Goal: Task Accomplishment & Management: Use online tool/utility

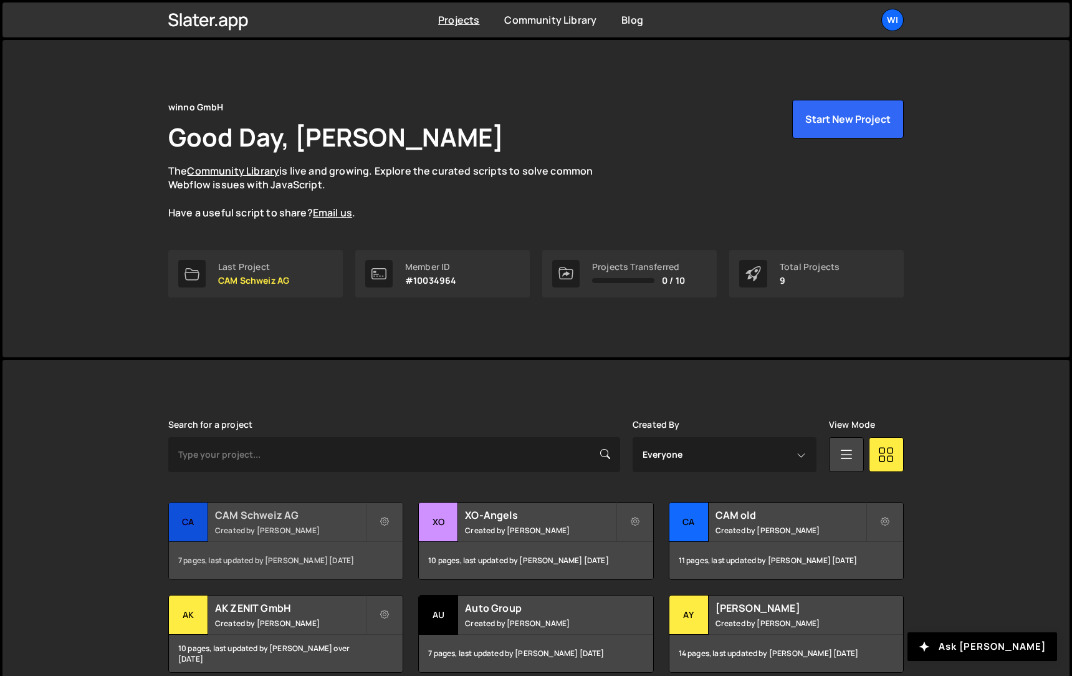
click at [252, 519] on h2 "CAM Schweiz AG" at bounding box center [290, 515] width 150 height 14
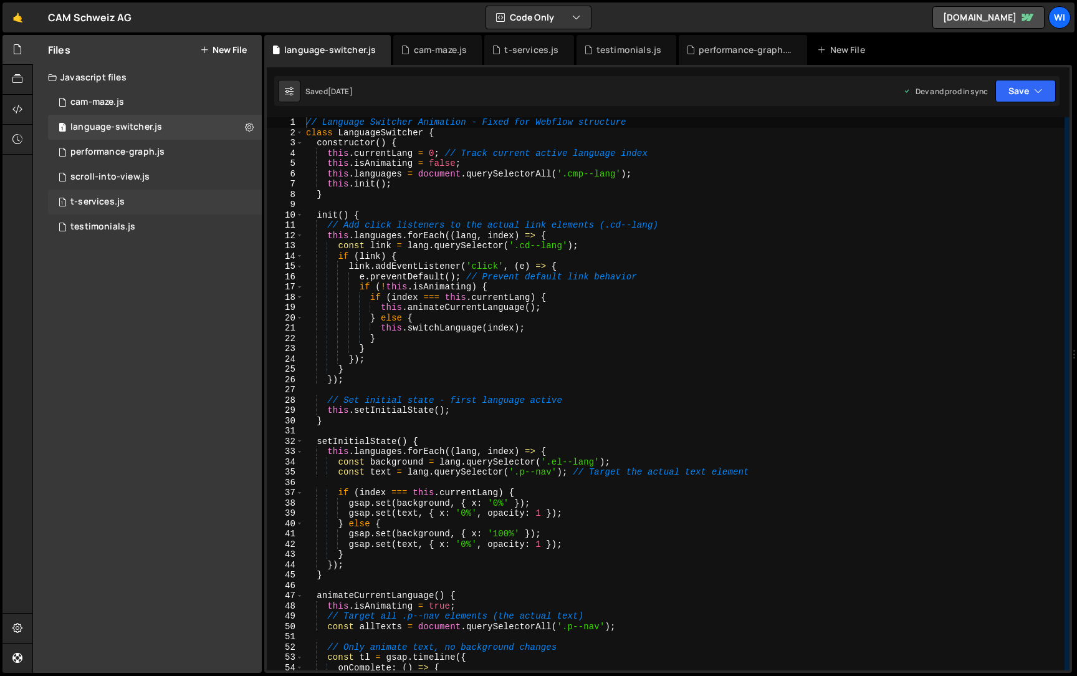
click at [136, 200] on div "1 t-services.js 0" at bounding box center [155, 202] width 214 height 25
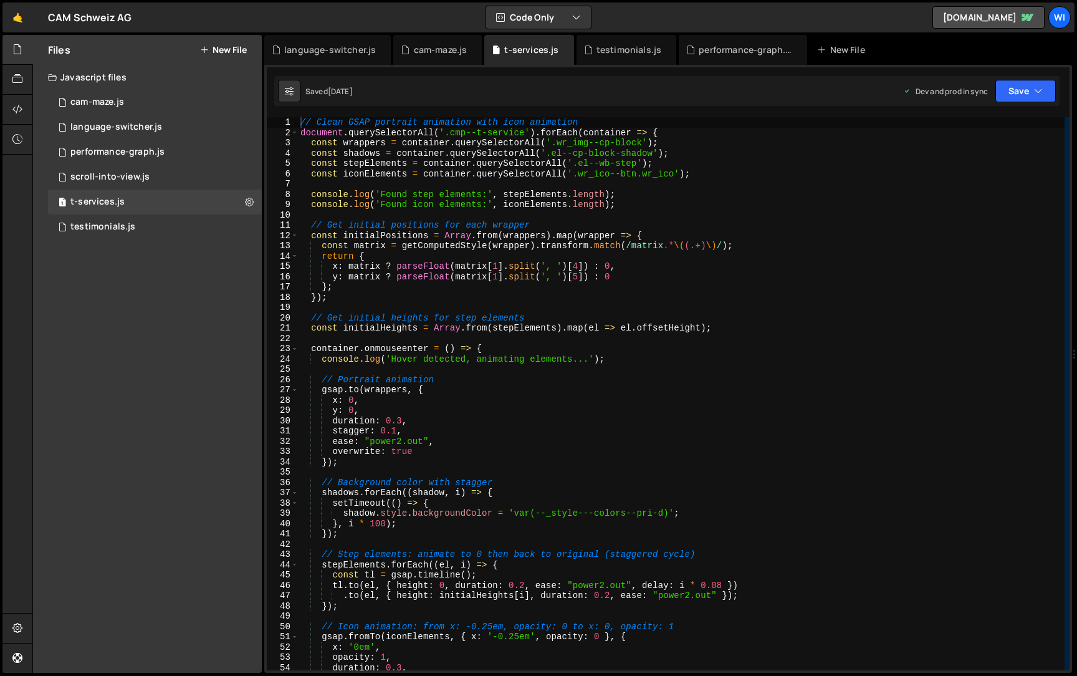
type textarea "// Clean GSAP portrait animation with icon animation"
click at [634, 121] on div "// Clean GSAP portrait animation with icon animation document . querySelectorAl…" at bounding box center [681, 404] width 767 height 574
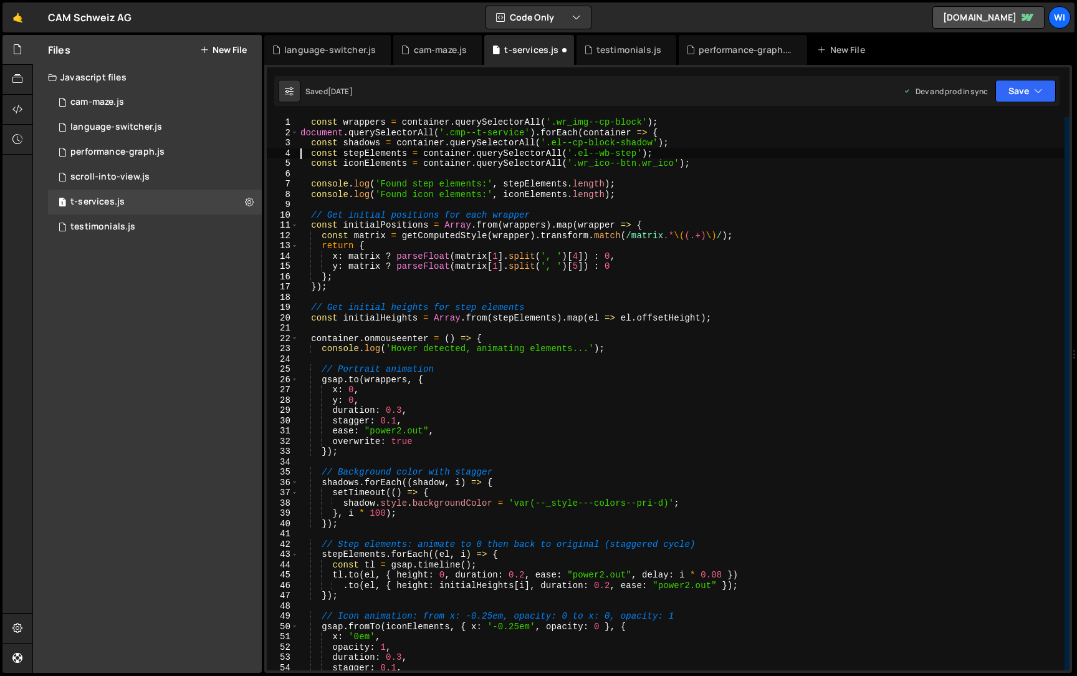
type textarea "const iconElements = container.querySelectorAll('.wr_ico--btn.wr_ico');"
type textarea "console.log('Found icon elements:', iconElements.length);"
type textarea "// Get initial positions for"
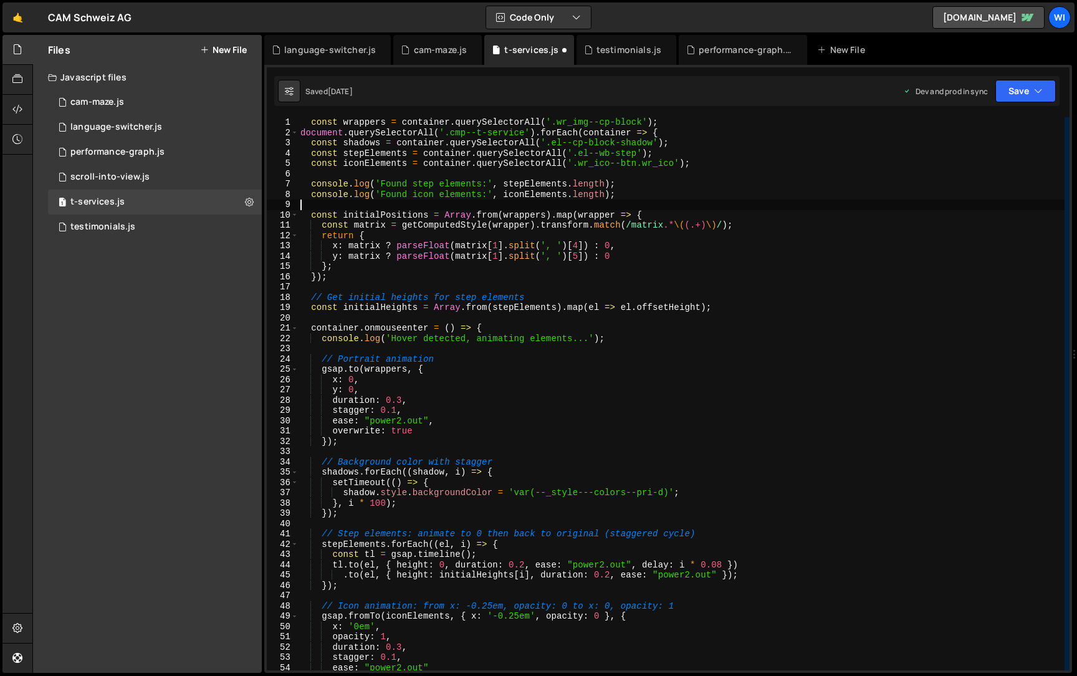
click at [574, 301] on div "const wrappers = container . querySelectorAll ( '.wr_img--cp-block' ) ; documen…" at bounding box center [681, 404] width 767 height 574
type textarea "// Get initial heights for step elements"
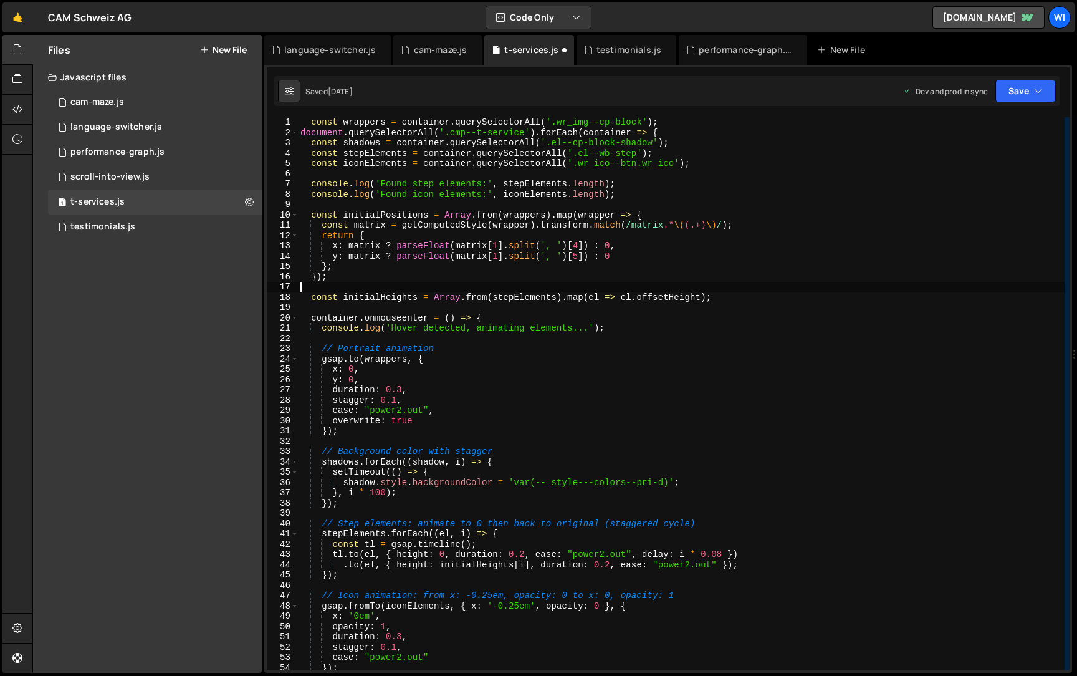
click at [466, 345] on div "const wrappers = container . querySelectorAll ( '.wr_img--cp-block' ) ; documen…" at bounding box center [681, 404] width 767 height 574
type textarea "// Portrait animation"
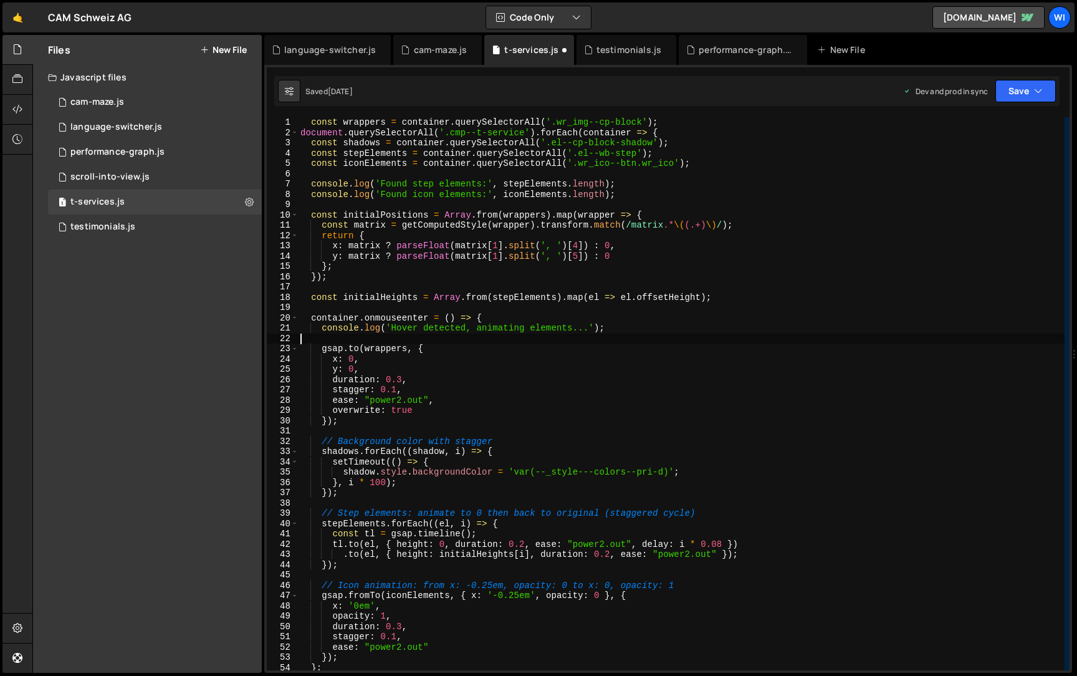
click at [505, 447] on div "const wrappers = container . querySelectorAll ( '.wr_img--cp-block' ) ; documen…" at bounding box center [681, 404] width 767 height 574
type textarea "// Background color with stagger"
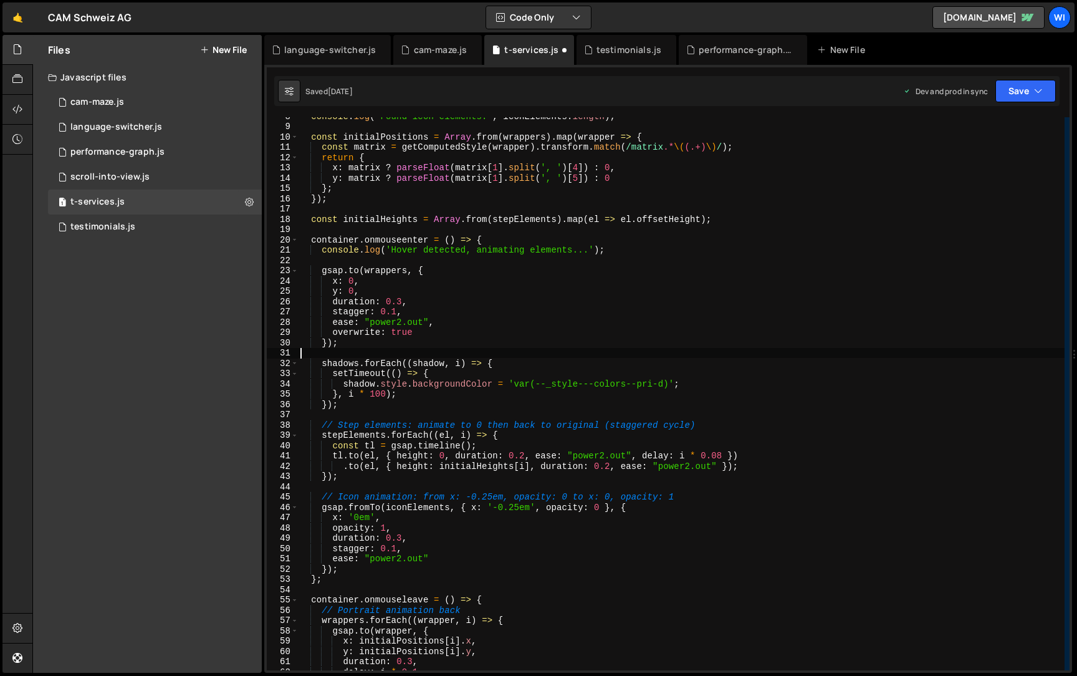
scroll to position [103, 0]
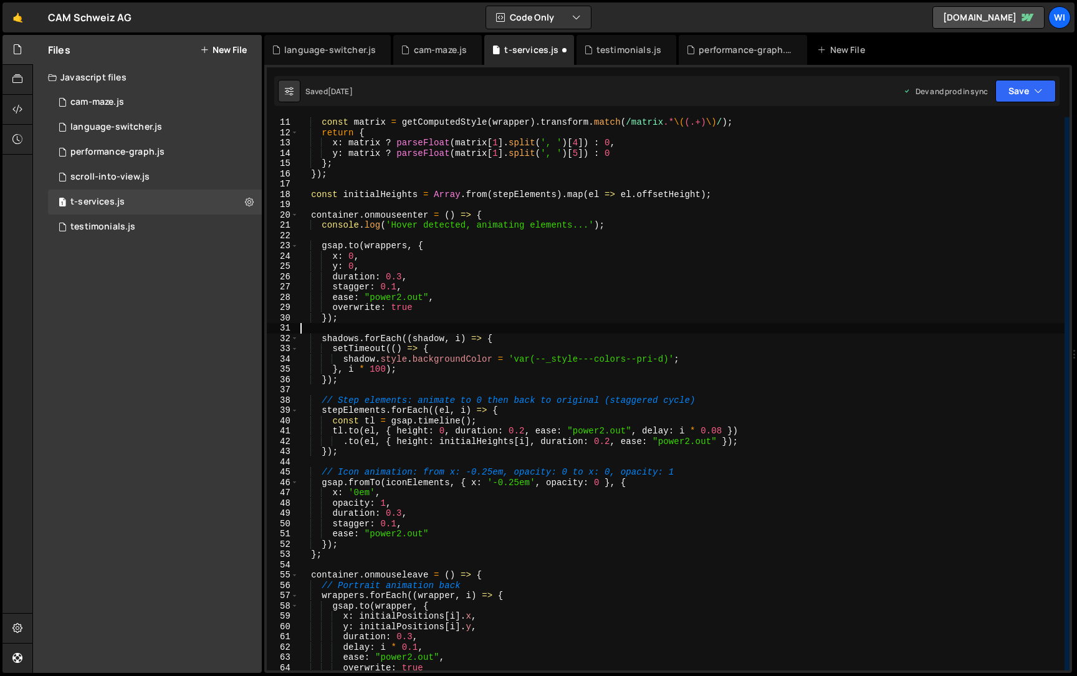
click at [731, 407] on div "const matrix = getComputedStyle ( wrapper ) . transform . match ( /matrix .* \(…" at bounding box center [681, 404] width 767 height 574
click at [731, 397] on div "const matrix = getComputedStyle ( wrapper ) . transform . match ( /matrix .* \(…" at bounding box center [681, 404] width 767 height 574
type textarea "// Step elements: animate to 0 then back to original (staggered cycle)"
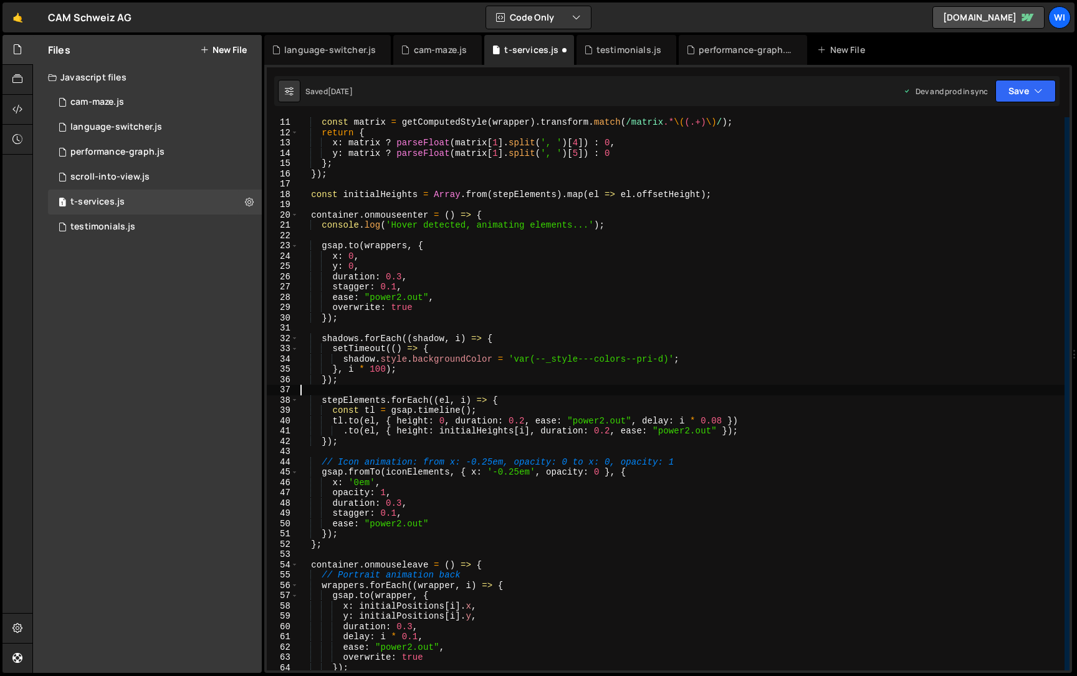
click at [686, 466] on div "const matrix = getComputedStyle ( wrapper ) . transform . match ( /matrix .* \(…" at bounding box center [681, 404] width 767 height 574
type textarea "// Icon animation: from x: -0.25em, opacity: 0 to x: 0, opacity: 1"
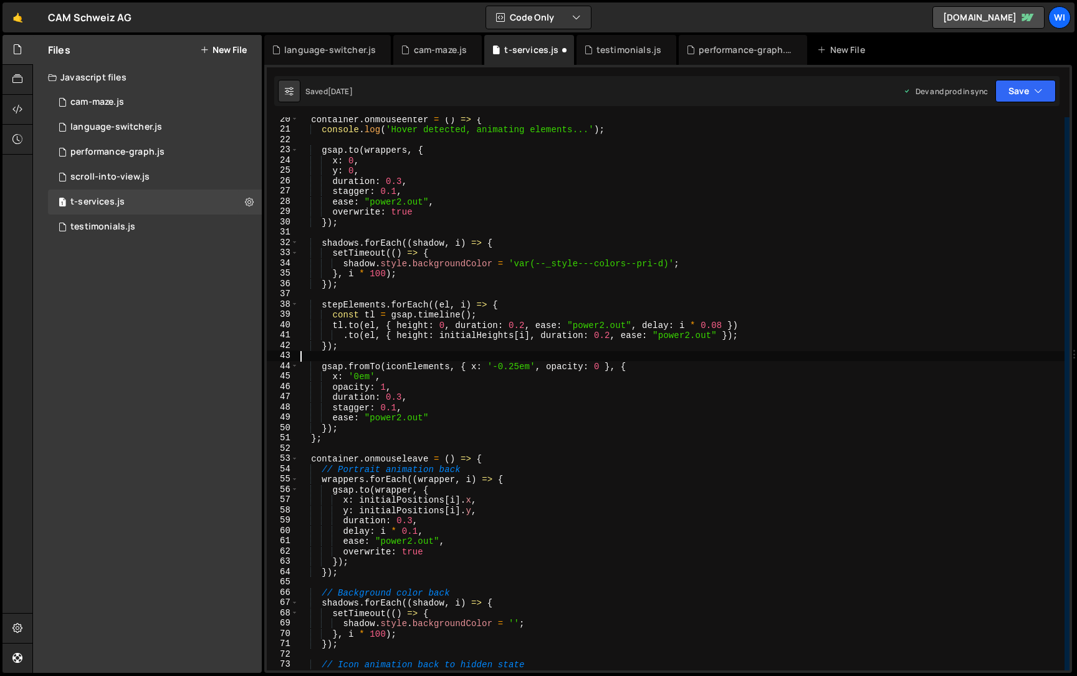
scroll to position [213, 0]
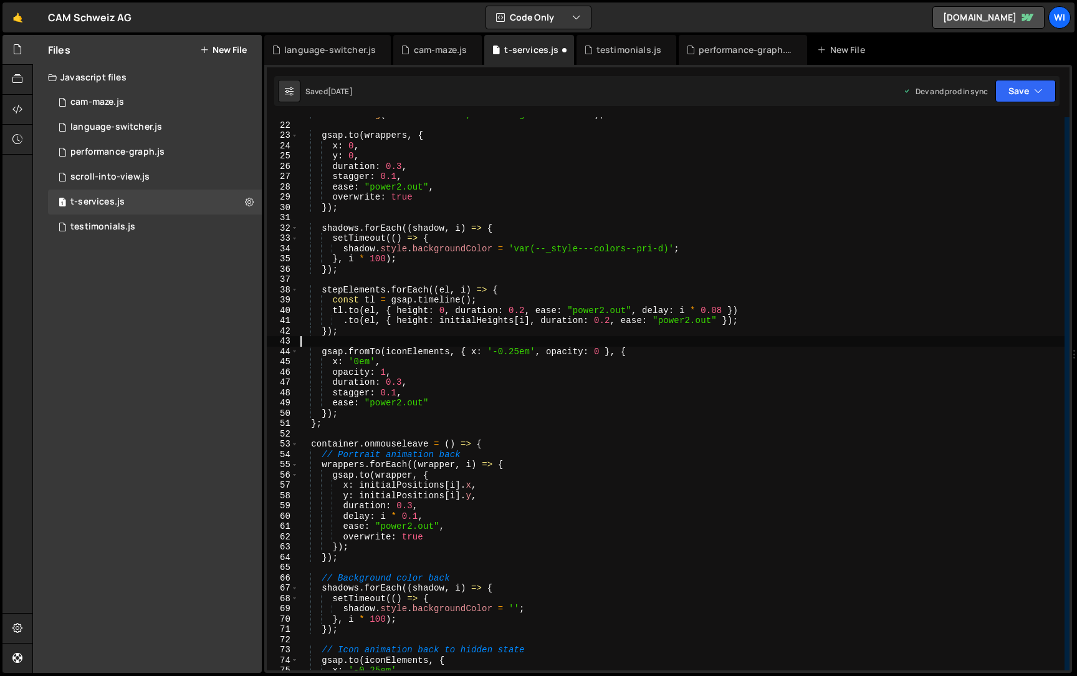
click at [526, 452] on div "console . log ( 'Hover detected, animating elements...' ) ; gsap . to ( wrapper…" at bounding box center [681, 397] width 767 height 574
type textarea "// Portrait animation back"
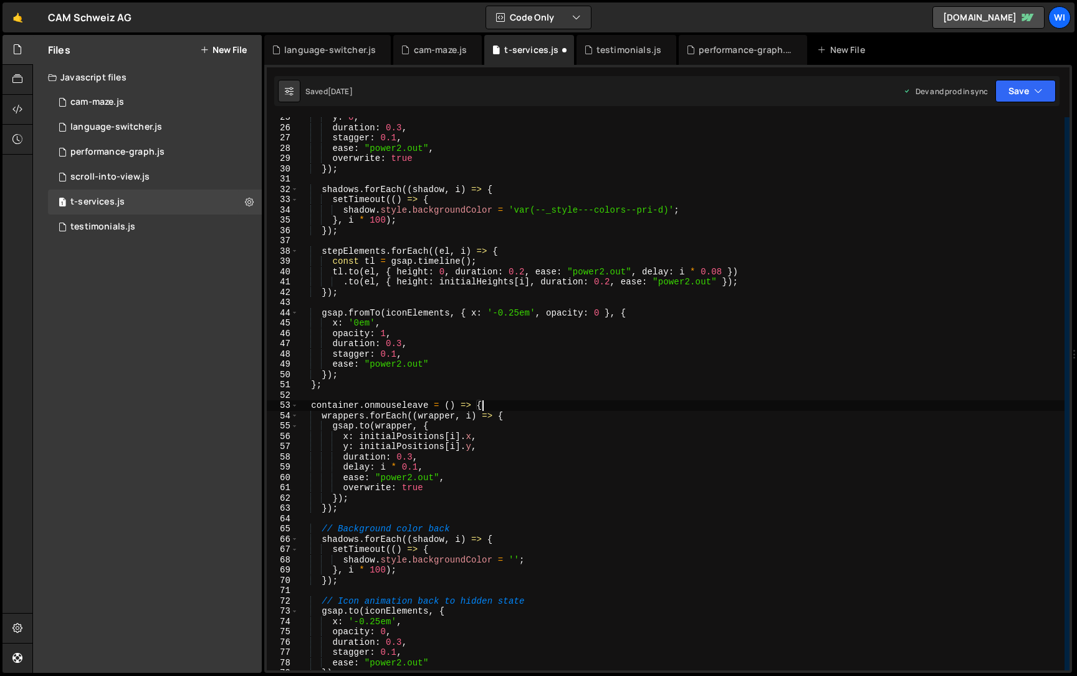
scroll to position [356, 0]
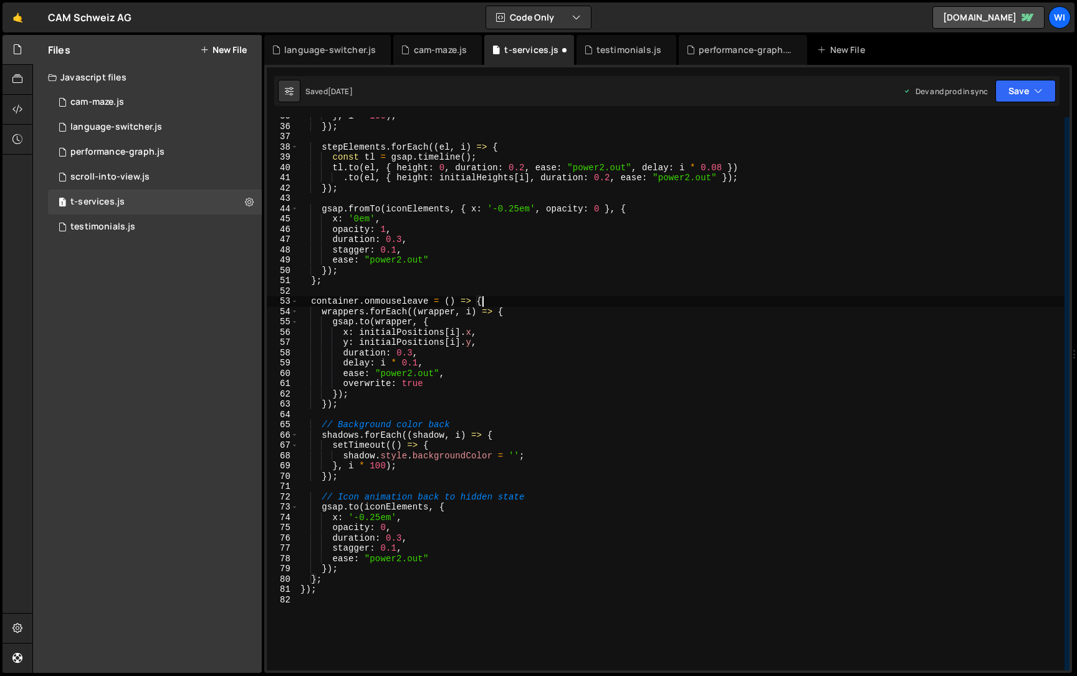
click at [493, 423] on div "} , i * 100 ) ; }) ; stepElements . forEach (( el , i ) => { const tl = gsap . …" at bounding box center [681, 398] width 767 height 574
type textarea "// Background color back"
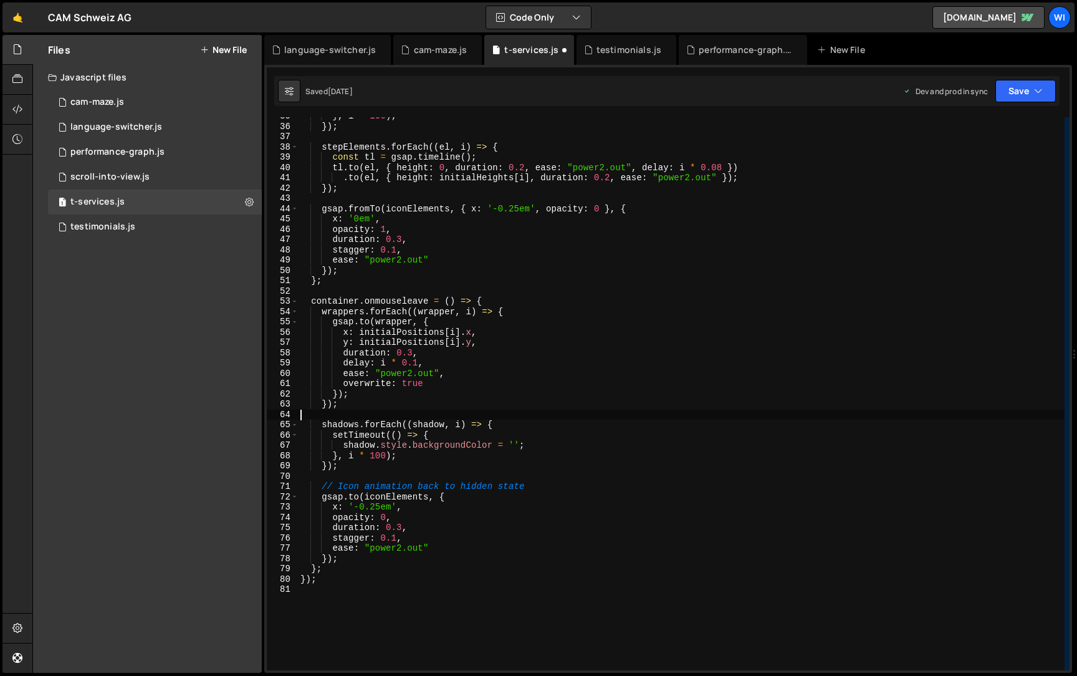
click at [544, 491] on div "} , i * 100 ) ; }) ; stepElements . forEach (( el , i ) => { const tl = gsap . …" at bounding box center [681, 398] width 767 height 574
type textarea "// Icon animation back to hidden state"
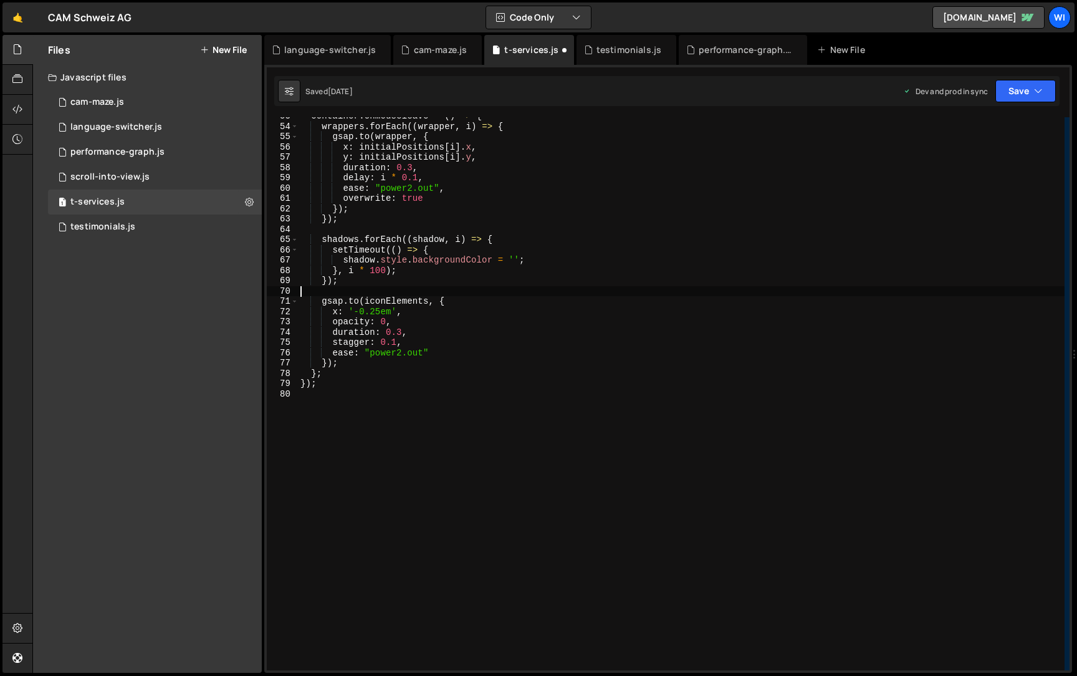
scroll to position [541, 0]
click at [393, 448] on div "container . onmouseleave = ( ) => { wrappers . forEach (( wrapper , i ) => { gs…" at bounding box center [681, 398] width 767 height 574
paste textarea "});"
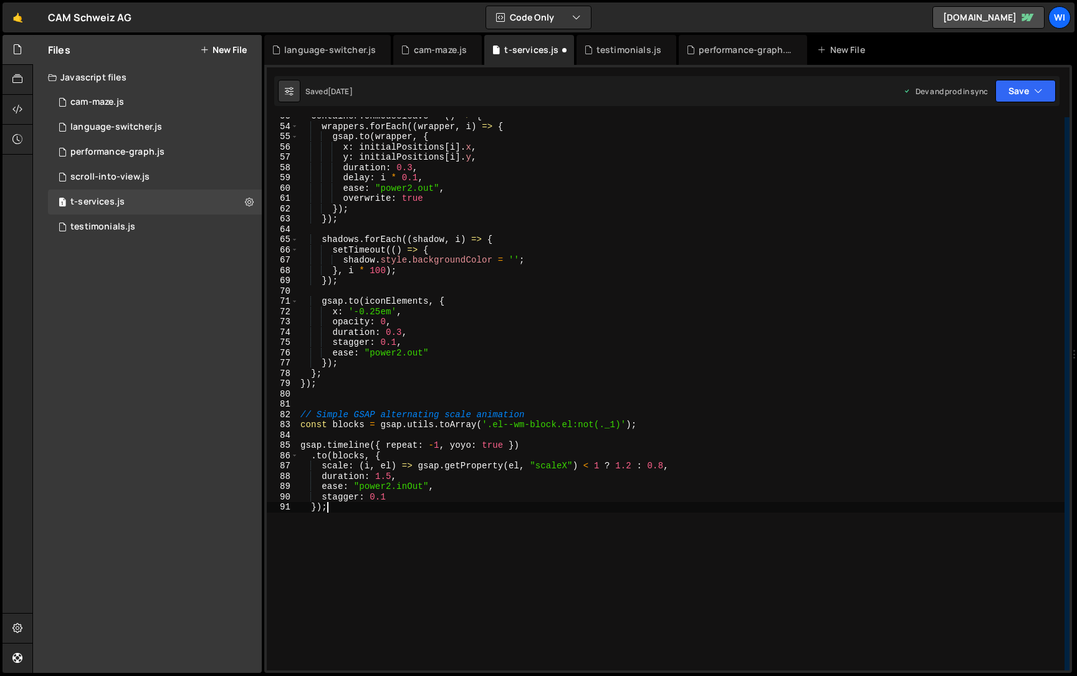
click at [549, 415] on div "container . onmouseleave = ( ) => { wrappers . forEach (( wrapper , i ) => { gs…" at bounding box center [681, 398] width 767 height 574
type textarea "// Simple GSAP alternating scale animation"
click at [1017, 99] on button "Save" at bounding box center [1026, 91] width 60 height 22
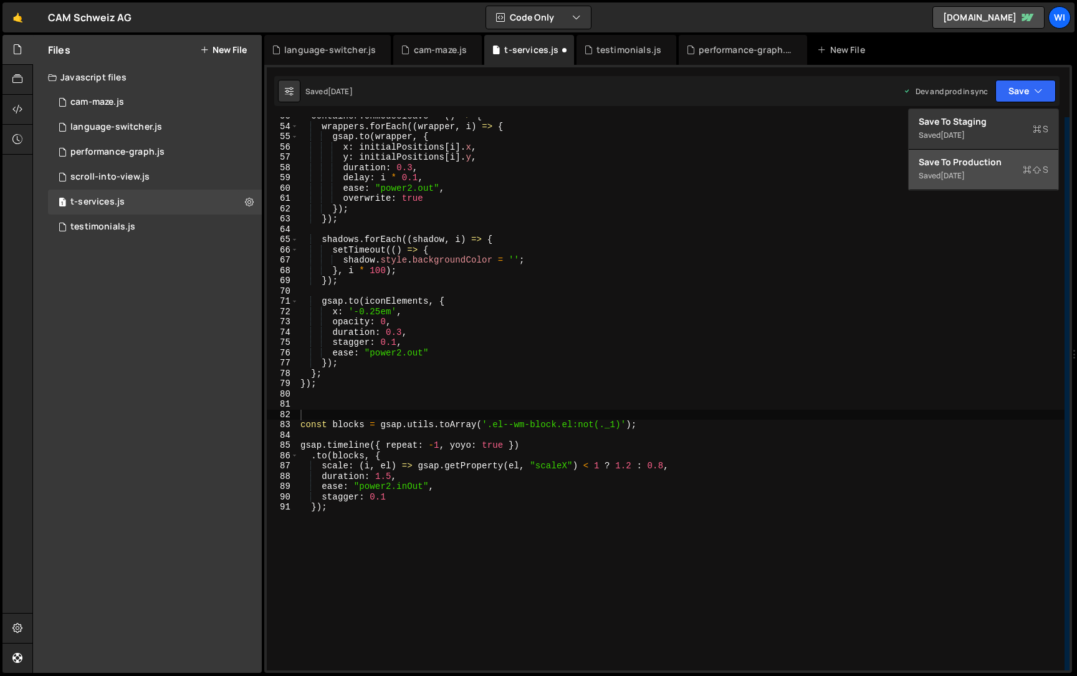
click at [988, 168] on div "Saved [DATE]" at bounding box center [984, 175] width 130 height 15
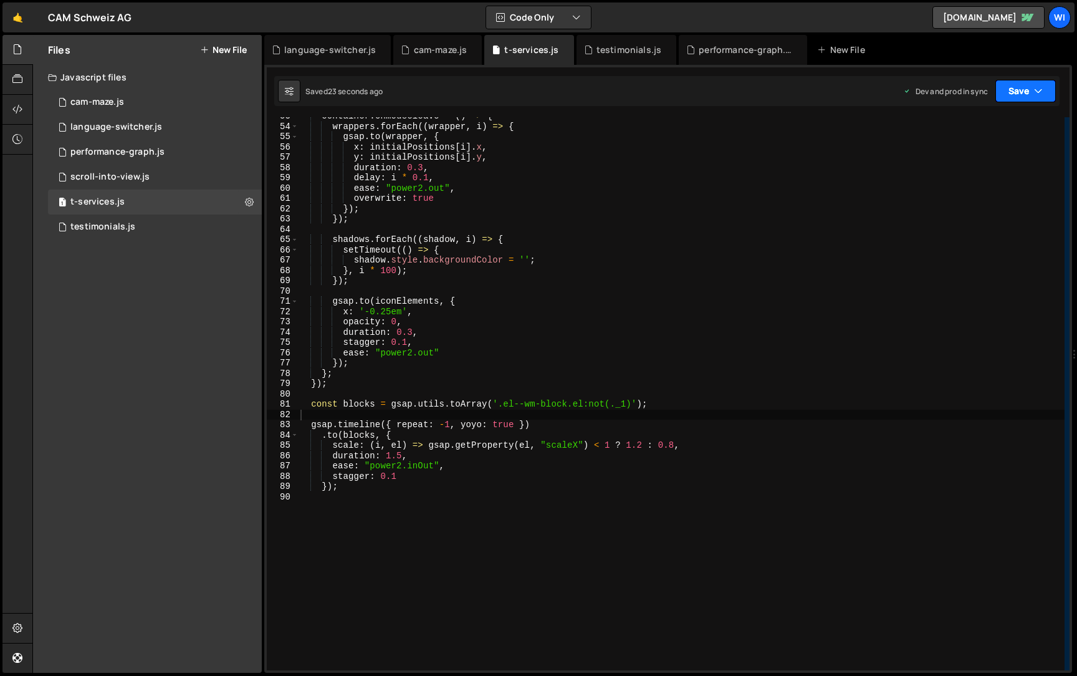
click at [1023, 92] on button "Save" at bounding box center [1026, 91] width 60 height 22
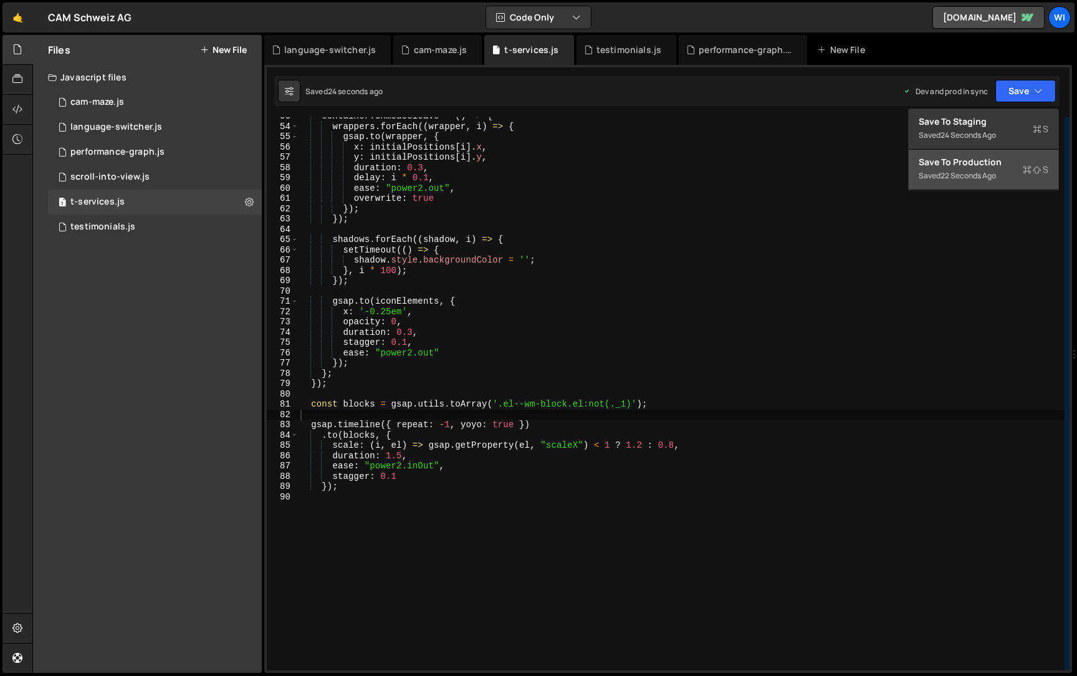
click at [969, 165] on div "Save to Production S" at bounding box center [984, 162] width 130 height 12
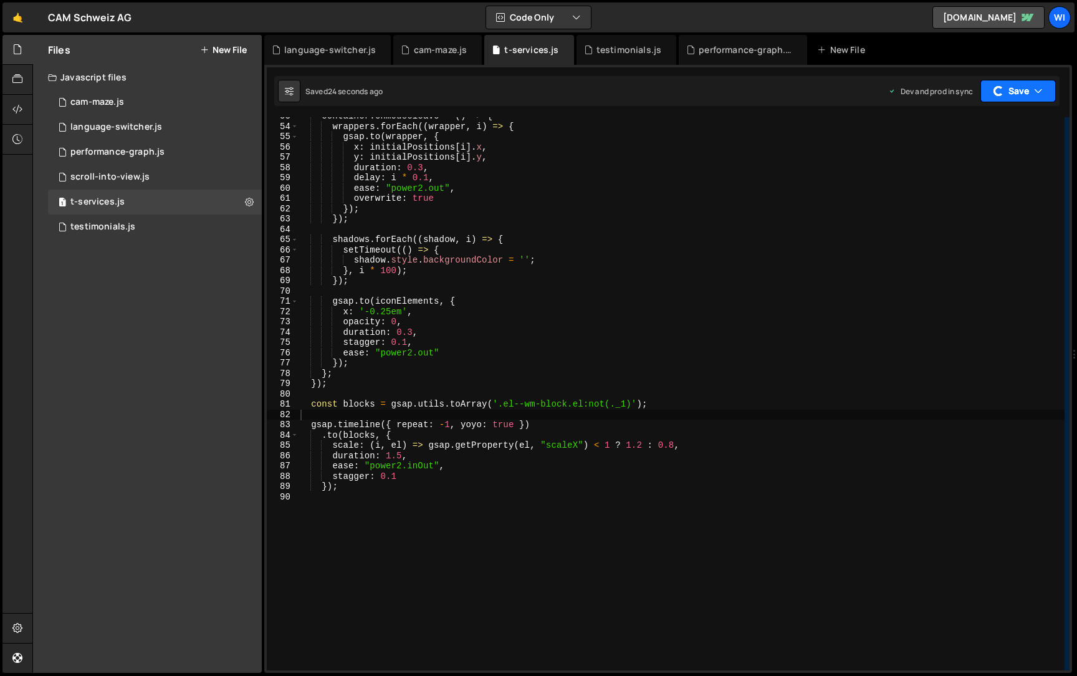
click at [1023, 87] on button "Save" at bounding box center [1018, 91] width 75 height 22
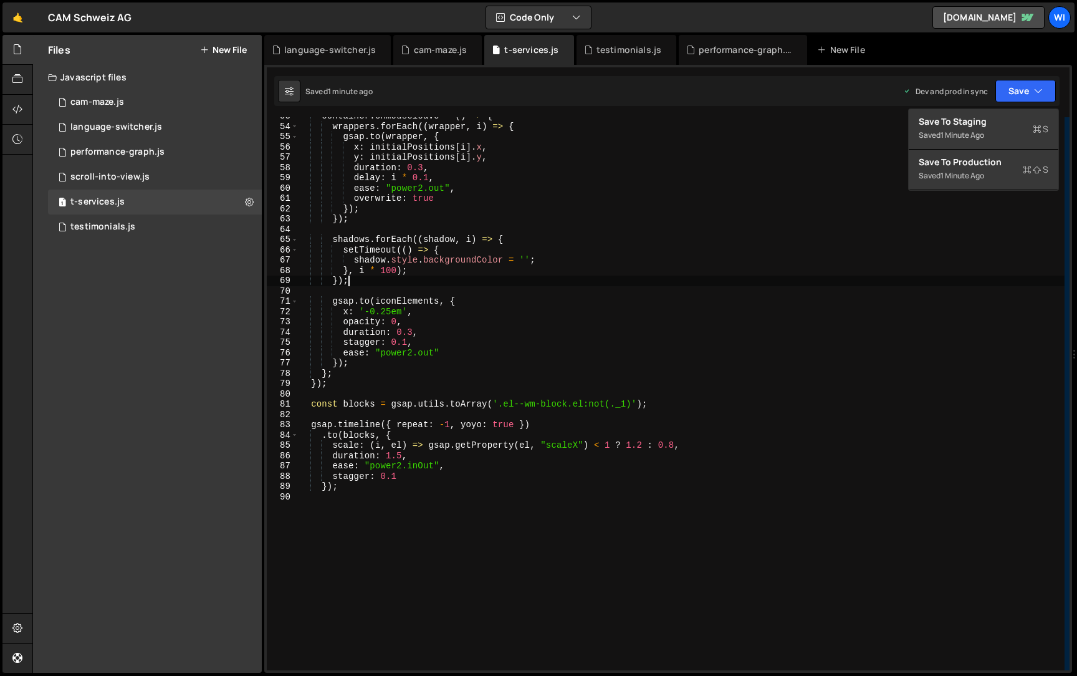
click at [542, 276] on div "container . onmouseleave = ( ) => { wrappers . forEach (( wrapper , i ) => { gs…" at bounding box center [681, 398] width 767 height 574
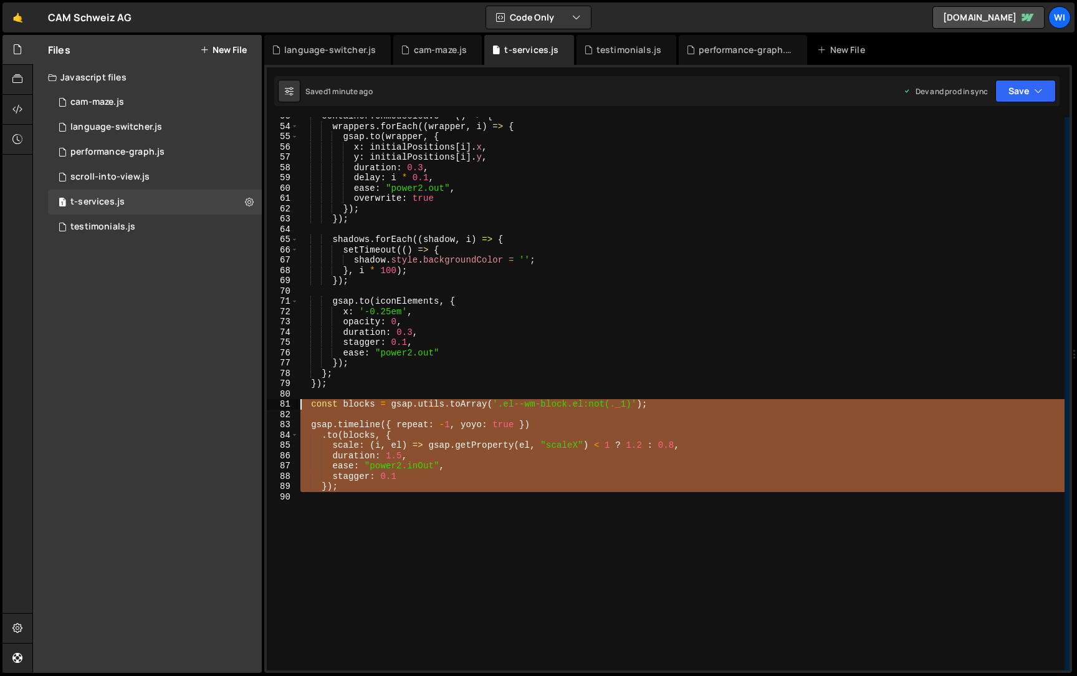
drag, startPoint x: 394, startPoint y: 502, endPoint x: 272, endPoint y: 404, distance: 157.0
click at [272, 404] on div "}); 53 54 55 56 57 58 59 60 61 62 63 64 65 66 67 68 69 70 71 72 73 74 75 76 77 …" at bounding box center [668, 393] width 803 height 553
paste textarea "});"
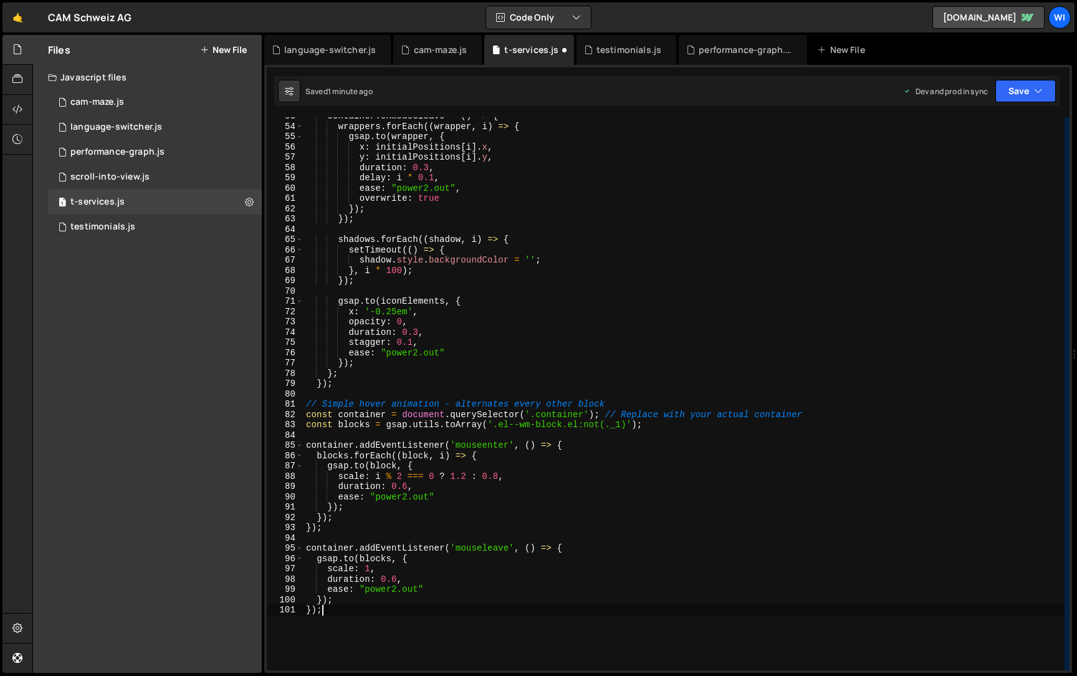
click at [681, 405] on div "container . onmouseleave = ( ) => { wrappers . forEach (( wrapper , i ) => { gs…" at bounding box center [684, 398] width 761 height 574
type textarea "// Simple hover animation - alternates every other block"
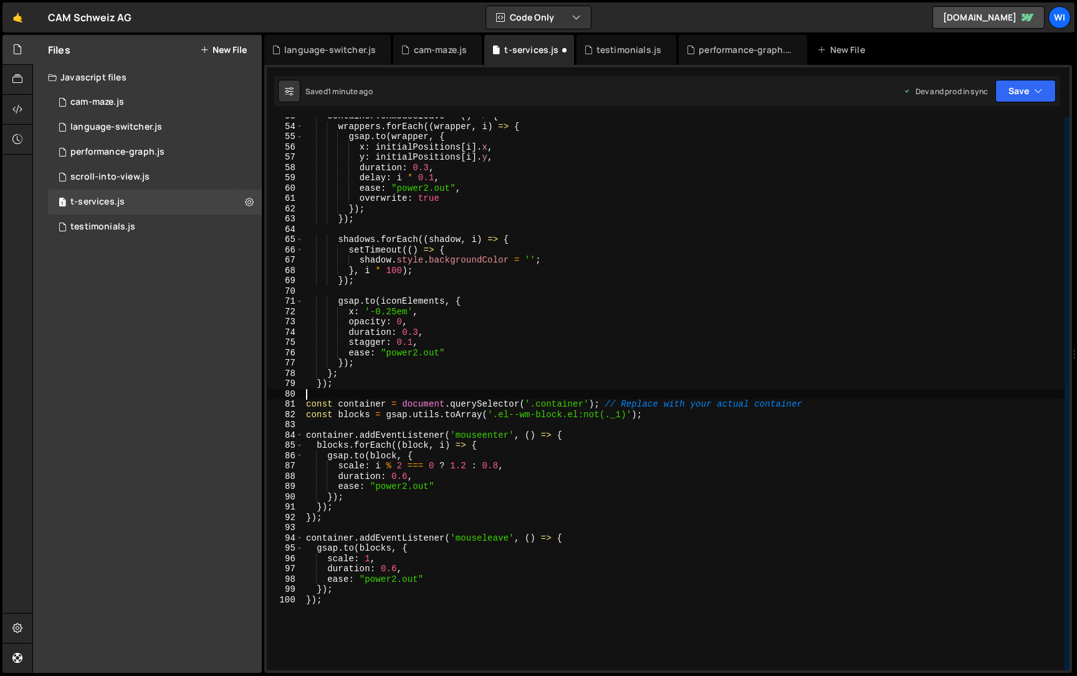
type textarea "const container = document.querySelector('.container'); // Replace with your ac…"
click at [544, 406] on div "container . onmouseleave = ( ) => { wrappers . forEach (( wrapper , i ) => { gs…" at bounding box center [684, 398] width 761 height 574
paste textarea "el--wealth-management"
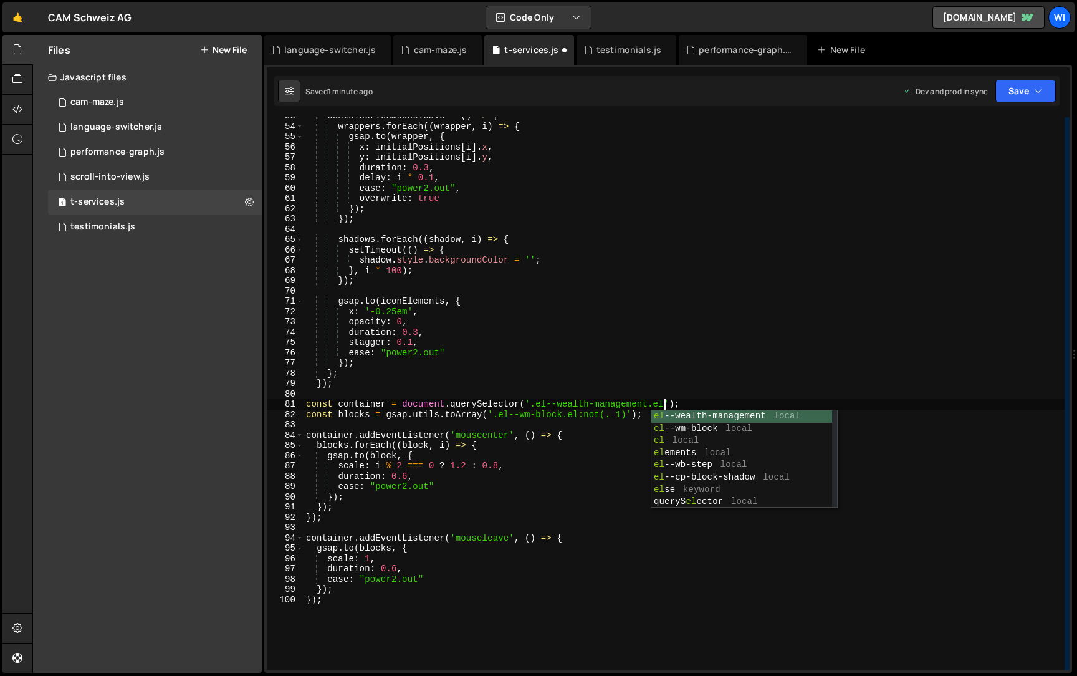
click at [758, 325] on div "container . onmouseleave = ( ) => { wrappers . forEach (( wrapper , i ) => { gs…" at bounding box center [684, 398] width 761 height 574
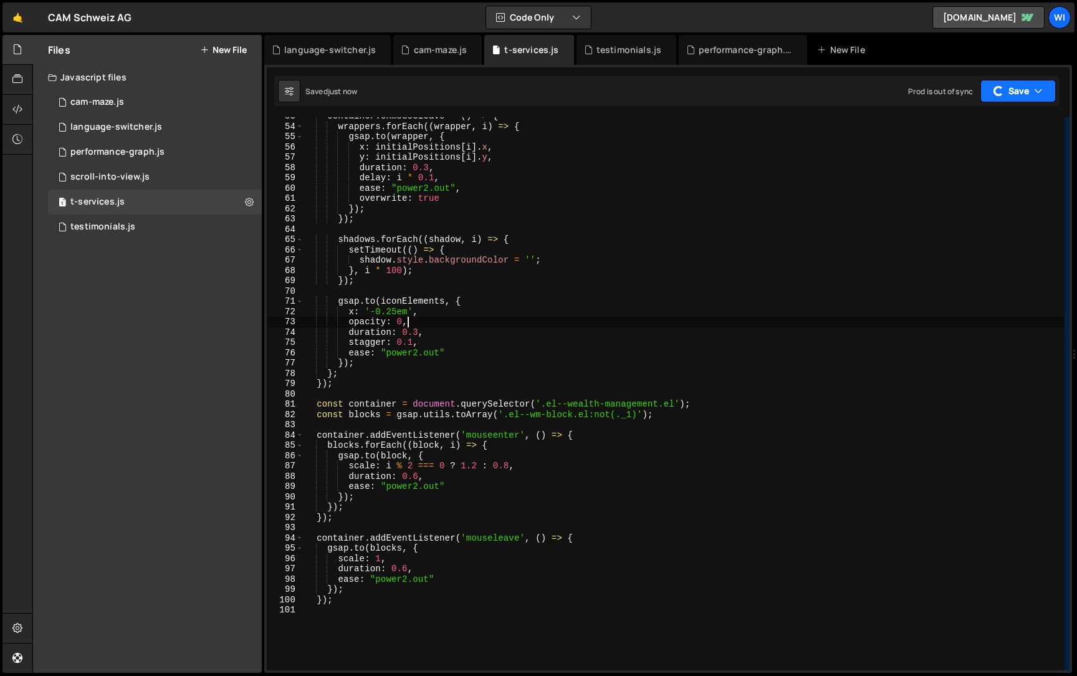
click at [1009, 87] on button "Save" at bounding box center [1018, 91] width 75 height 22
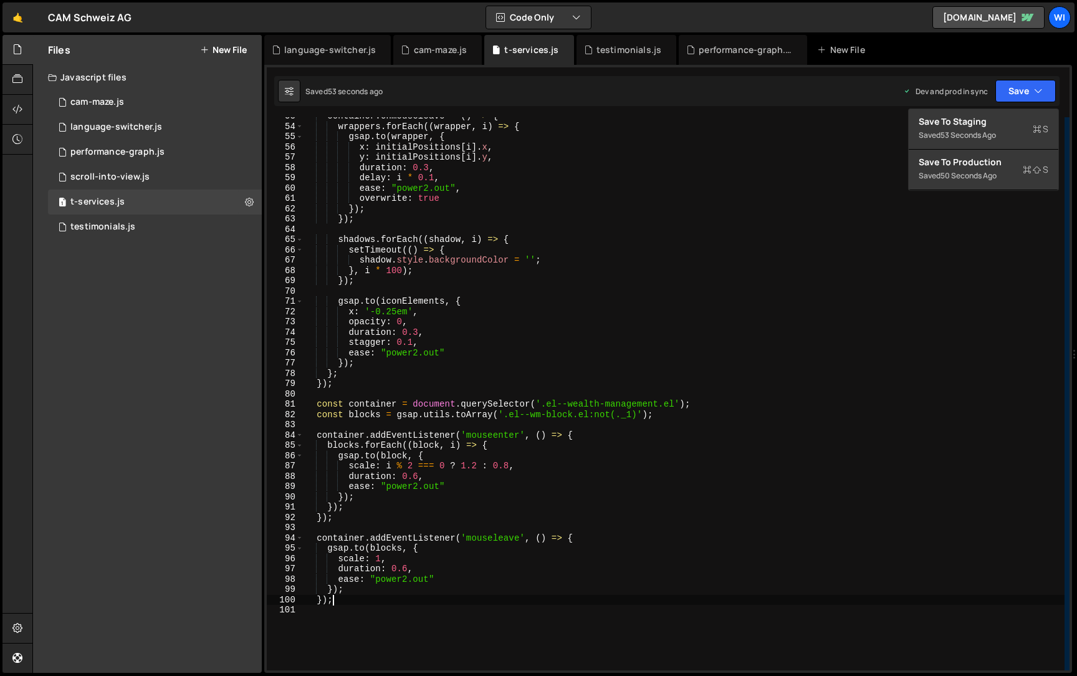
scroll to position [0, 1]
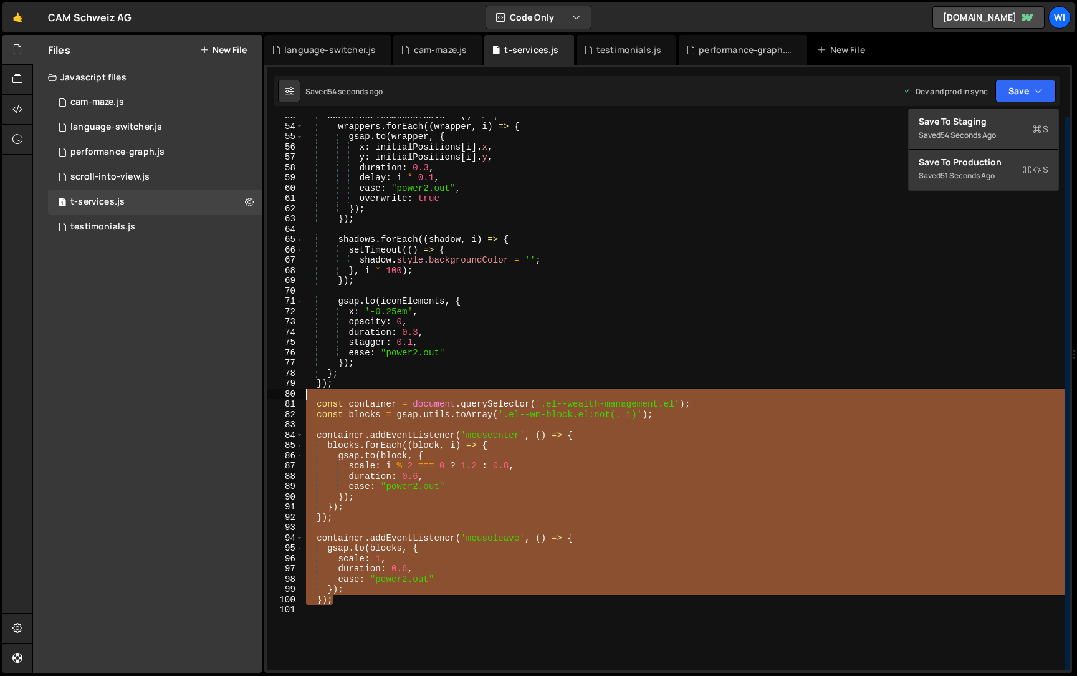
drag, startPoint x: 400, startPoint y: 600, endPoint x: 246, endPoint y: 395, distance: 255.6
click at [246, 395] on div "Files New File Javascript files 1 cam-maze.js 0 1 language-switcher.js 0 2 perf…" at bounding box center [554, 354] width 1045 height 638
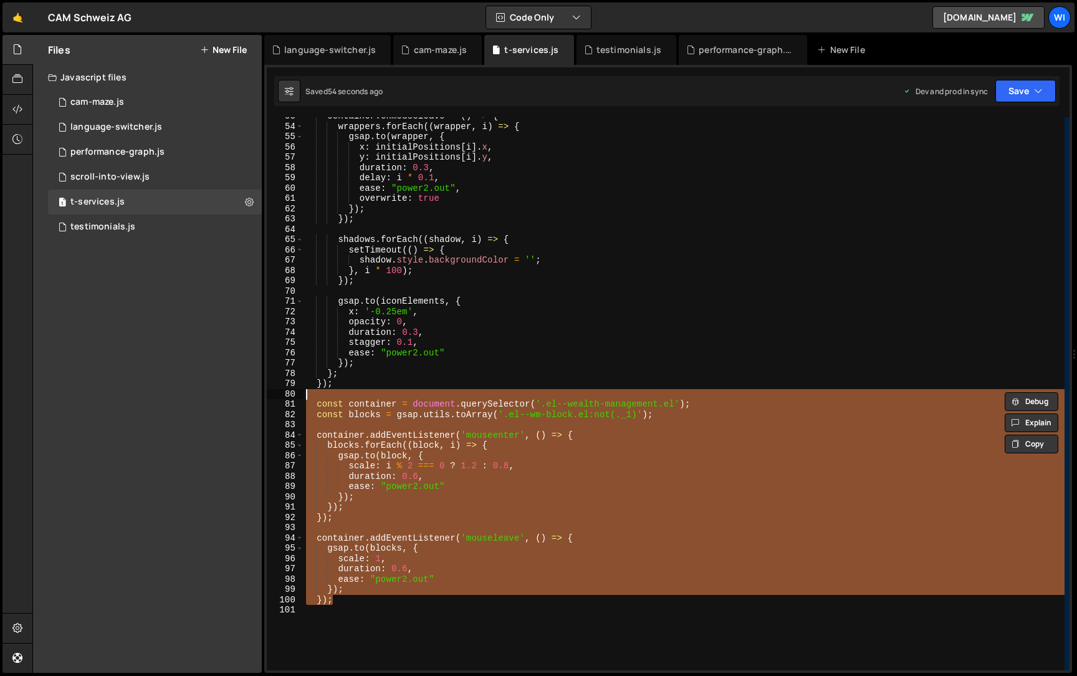
paste textarea "}"
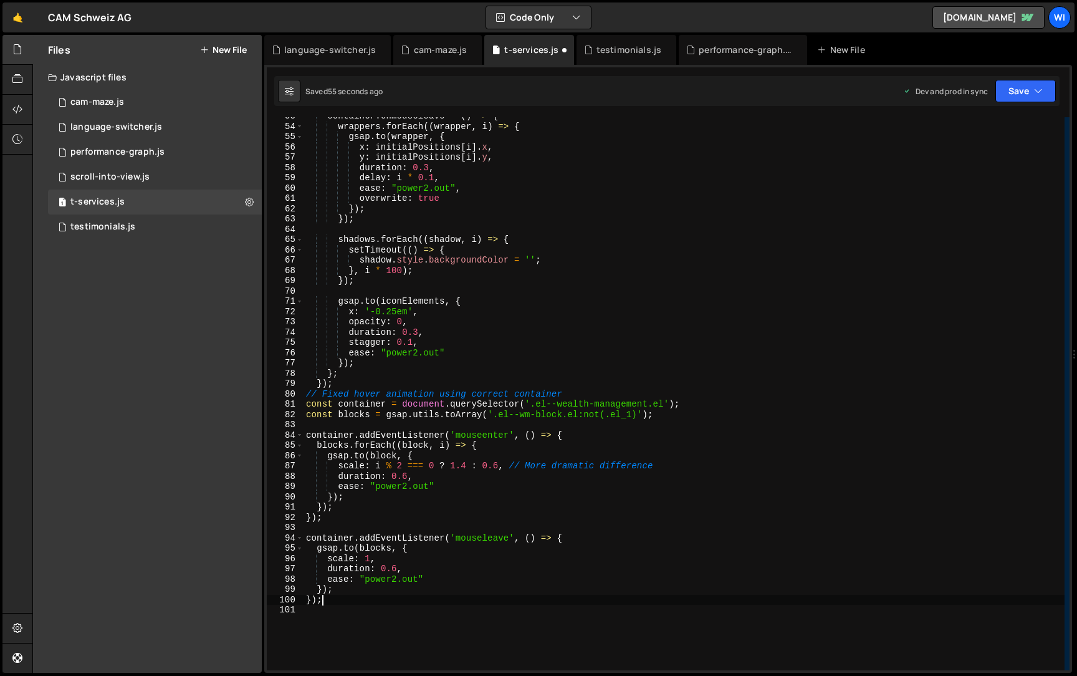
scroll to position [0, 1]
click at [574, 392] on div "container . onmouseleave = ( ) => { wrappers . forEach (( wrapper , i ) => { gs…" at bounding box center [684, 398] width 761 height 574
type textarea "// Fixed hover animation using correct container"
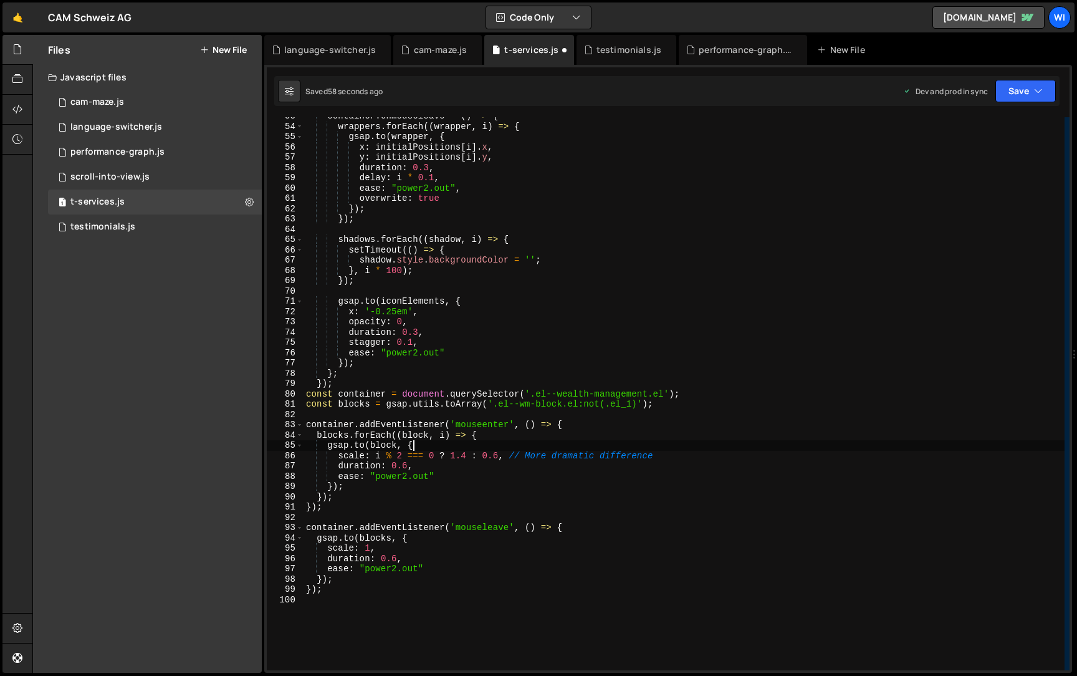
click at [665, 450] on div "container . onmouseleave = ( ) => { wrappers . forEach (( wrapper , i ) => { gs…" at bounding box center [684, 398] width 761 height 574
click at [665, 460] on div "container . onmouseleave = ( ) => { wrappers . forEach (( wrapper , i ) => { gs…" at bounding box center [684, 398] width 761 height 574
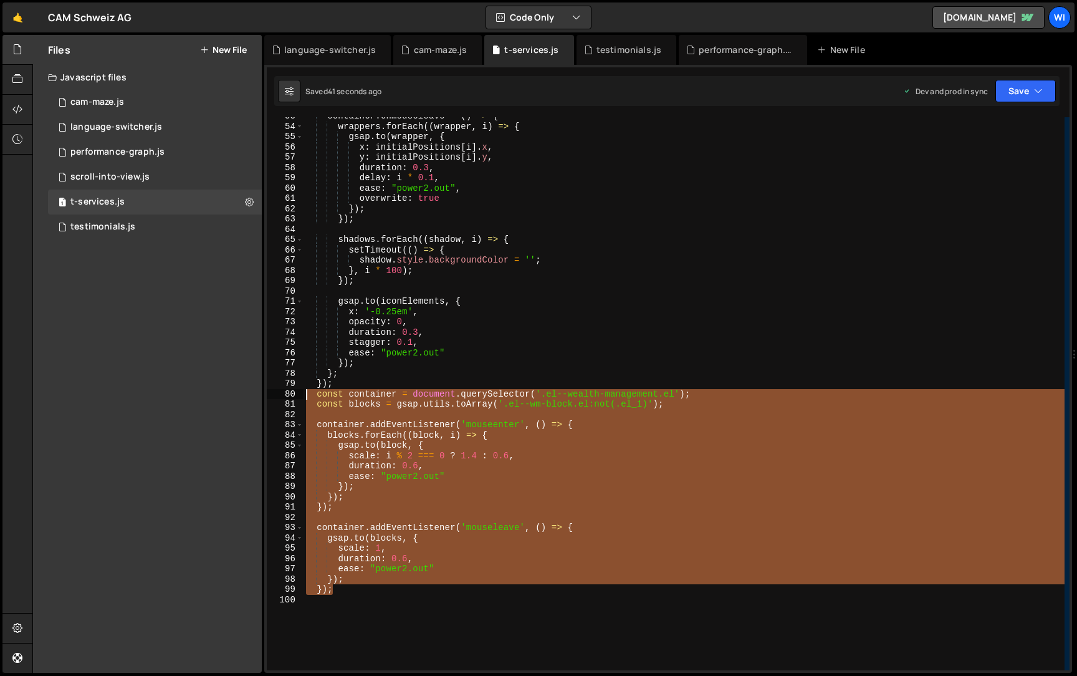
drag, startPoint x: 389, startPoint y: 587, endPoint x: 262, endPoint y: 398, distance: 227.4
click at [262, 398] on div "Files New File Javascript files 1 cam-maze.js 0 1 language-switcher.js 0 2 perf…" at bounding box center [554, 354] width 1045 height 638
paste textarea "}"
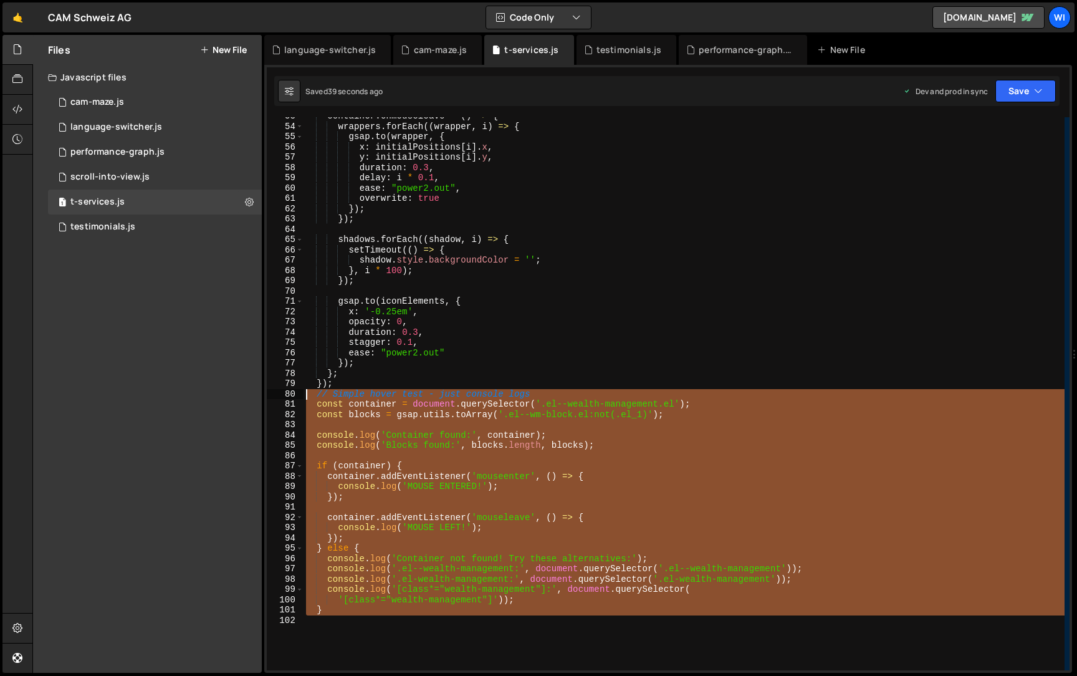
drag, startPoint x: 358, startPoint y: 618, endPoint x: 265, endPoint y: 394, distance: 242.3
click at [265, 394] on div "XXXXXXXXXXXXXXXXXXXXXXXXXXXXXXXXXXXXXXXXXXXXXXXXXXXXXXXXXXXXXXXXXXXXXXXXXXXXXXX…" at bounding box center [668, 369] width 808 height 608
paste textarea "}"
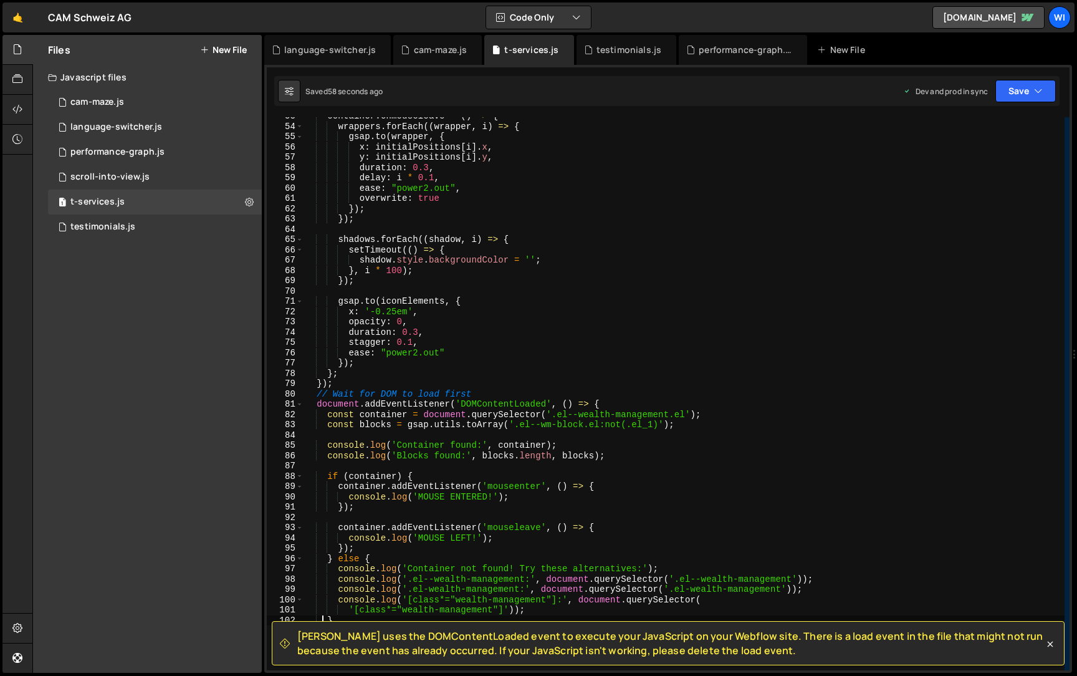
click at [315, 394] on div "container . onmouseleave = ( ) => { wrappers . forEach (( wrapper , i ) => { gs…" at bounding box center [684, 398] width 761 height 574
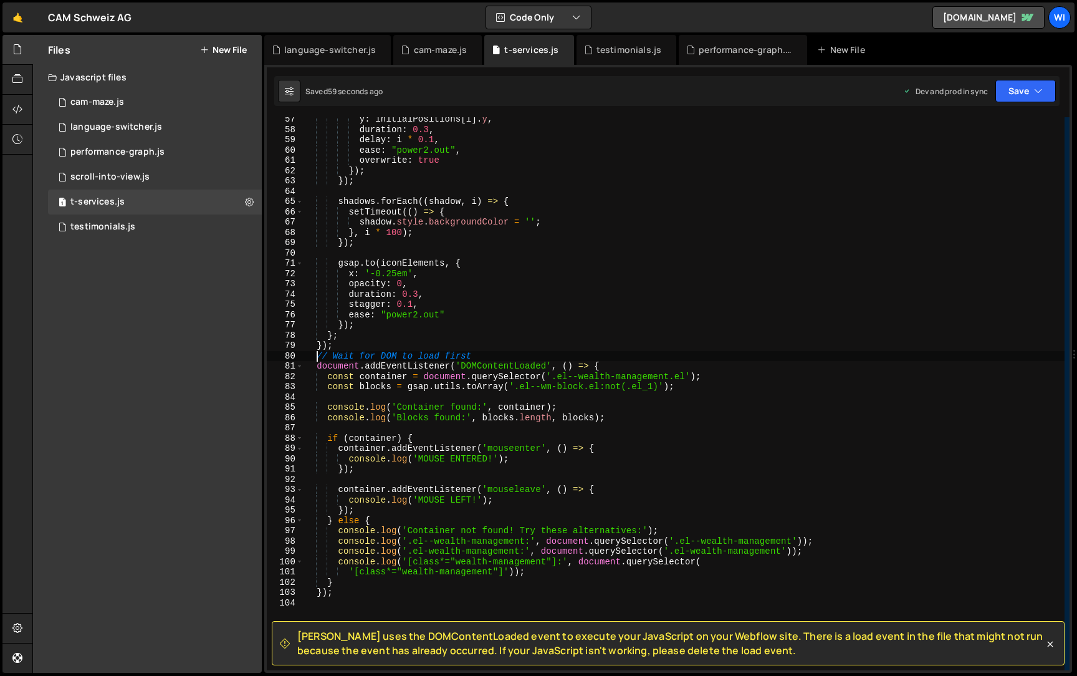
scroll to position [788, 0]
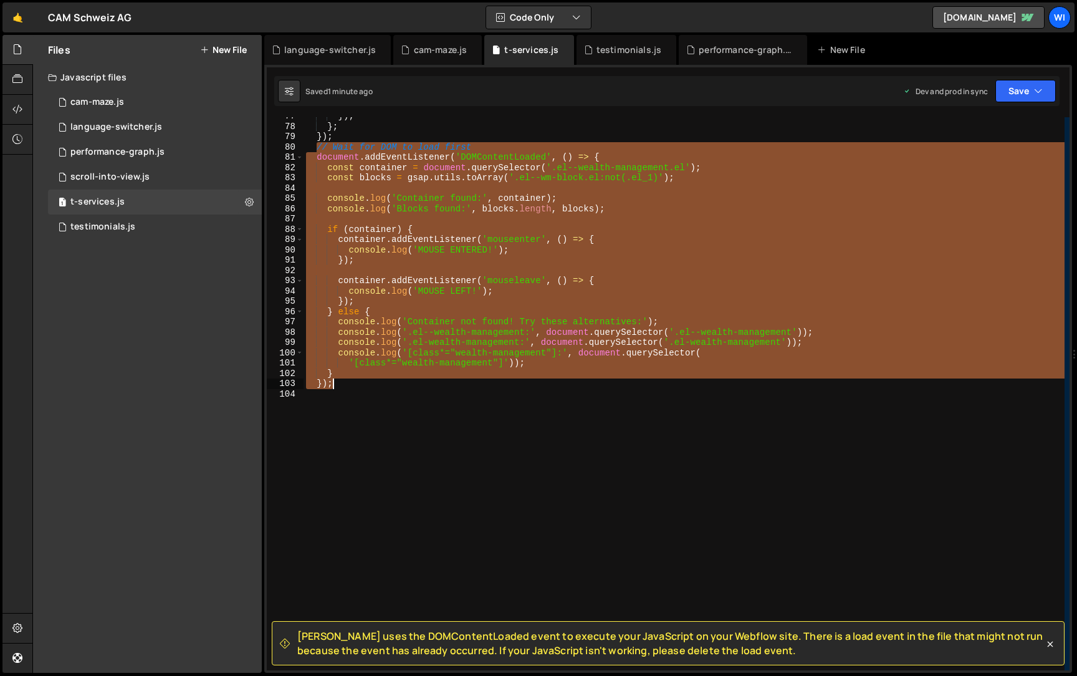
click at [377, 382] on div "}) ; } ; }) ; // Wait for DOM to load first document . addEventListener ( 'DOMC…" at bounding box center [684, 398] width 761 height 574
paste textarea "})("
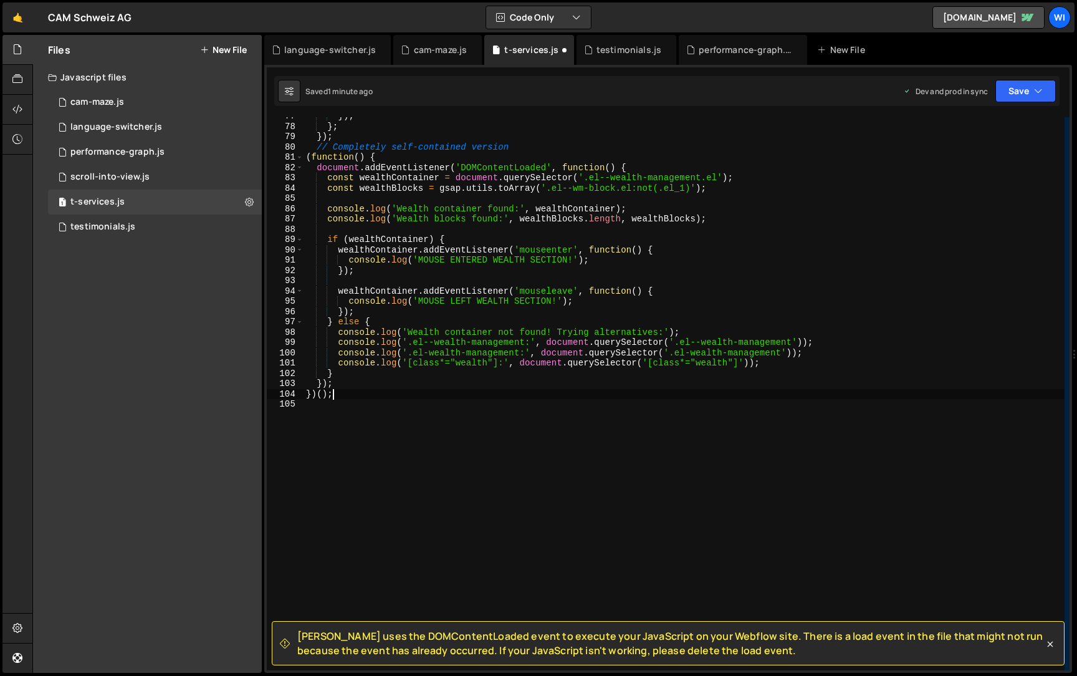
type textarea "}"
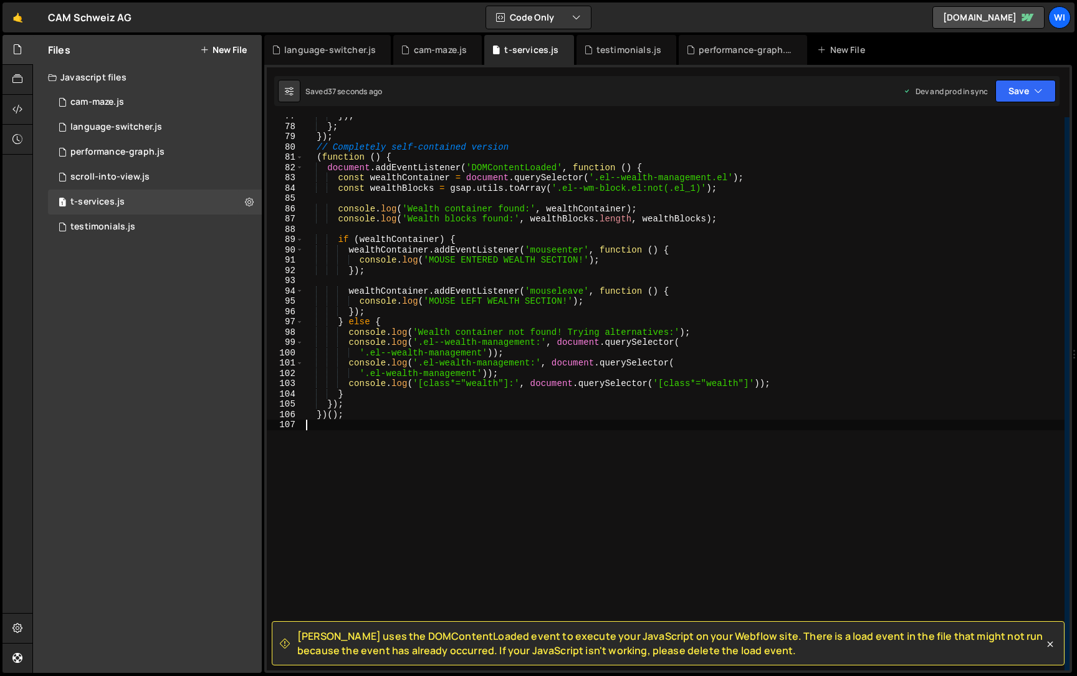
click at [538, 534] on div "}) ; } ; }) ; // Completely self-contained version ( function ( ) { document . …" at bounding box center [684, 398] width 761 height 574
type textarea "})();"
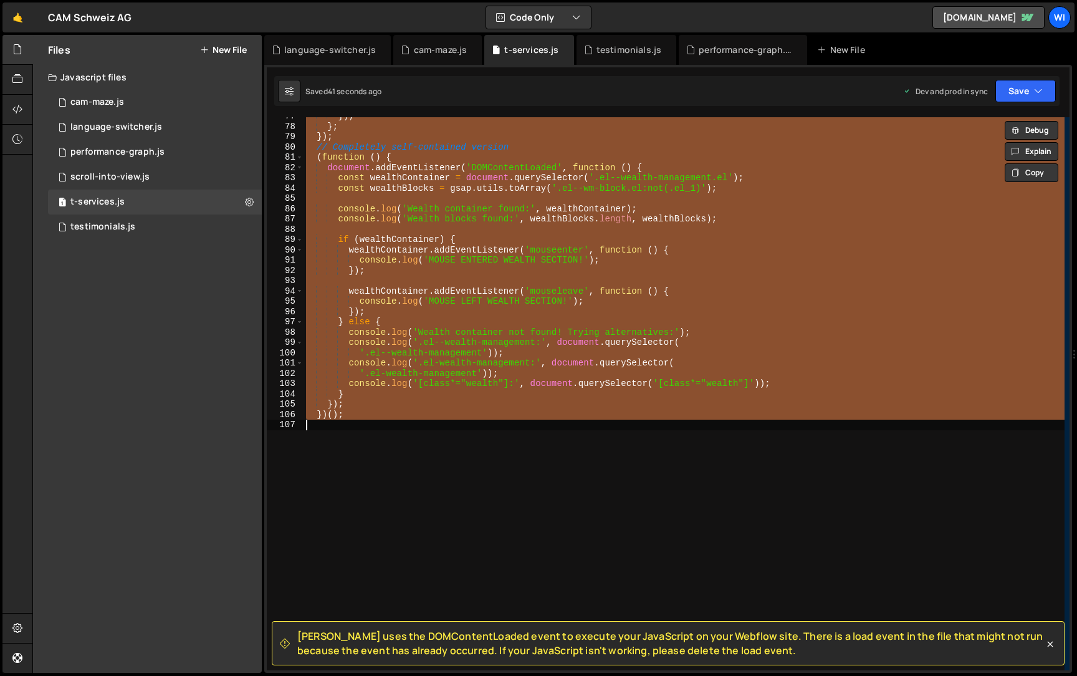
click at [387, 422] on div "}) ; } ; }) ; // Completely self-contained version ( function ( ) { document . …" at bounding box center [684, 393] width 761 height 553
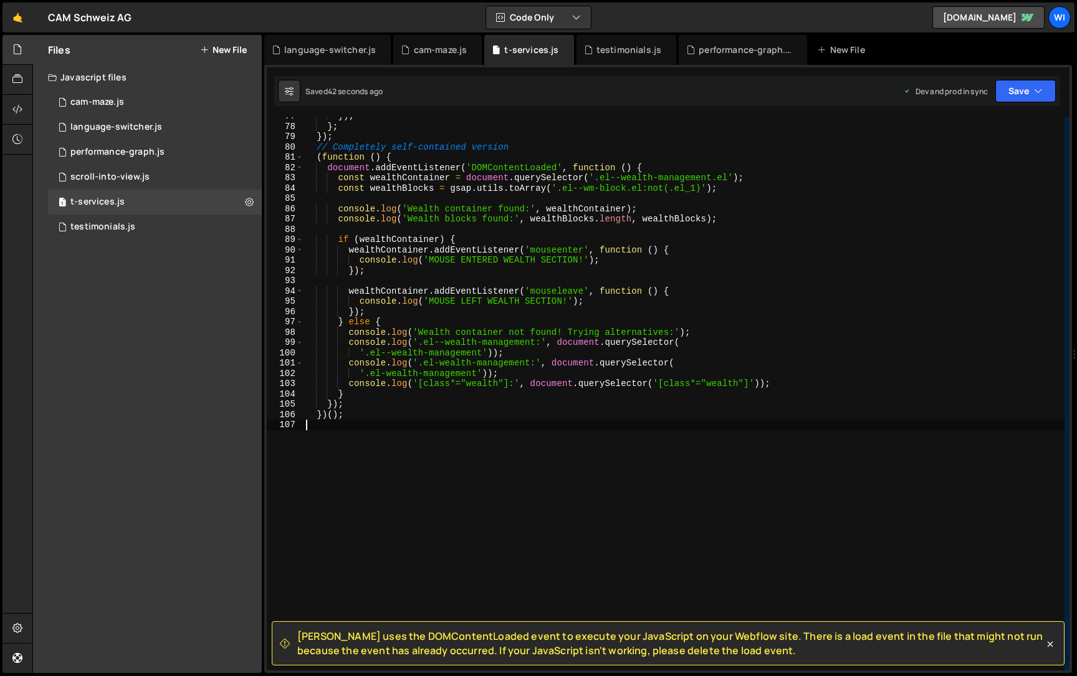
click at [362, 138] on div "}) ; } ; }) ; // Completely self-contained version ( function ( ) { document . …" at bounding box center [684, 398] width 761 height 574
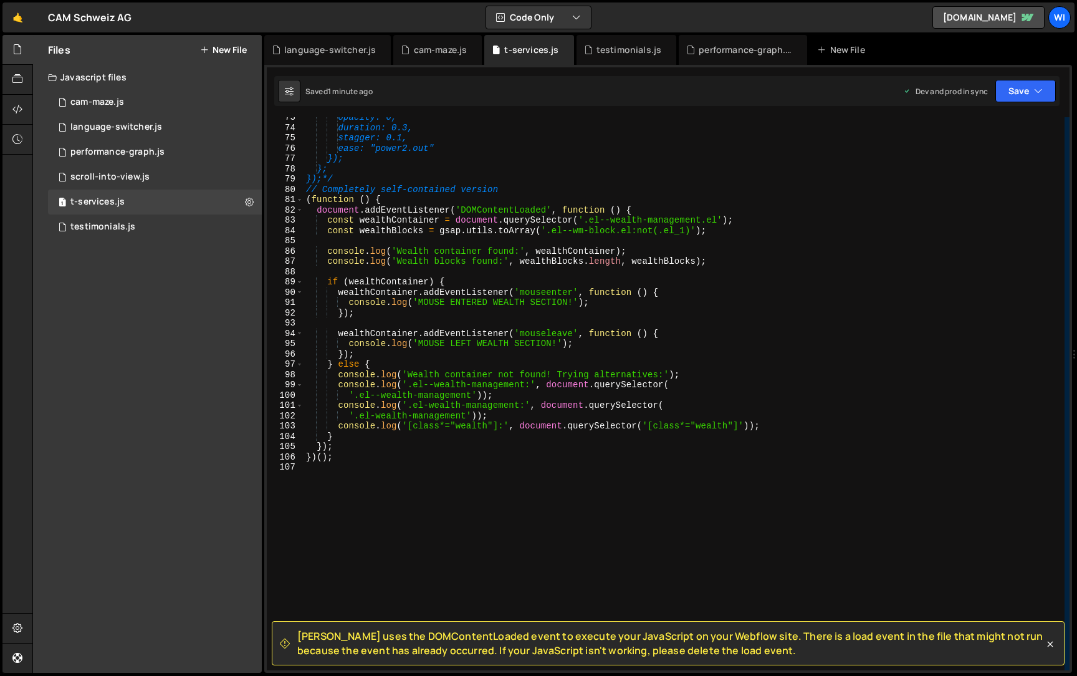
scroll to position [719, 0]
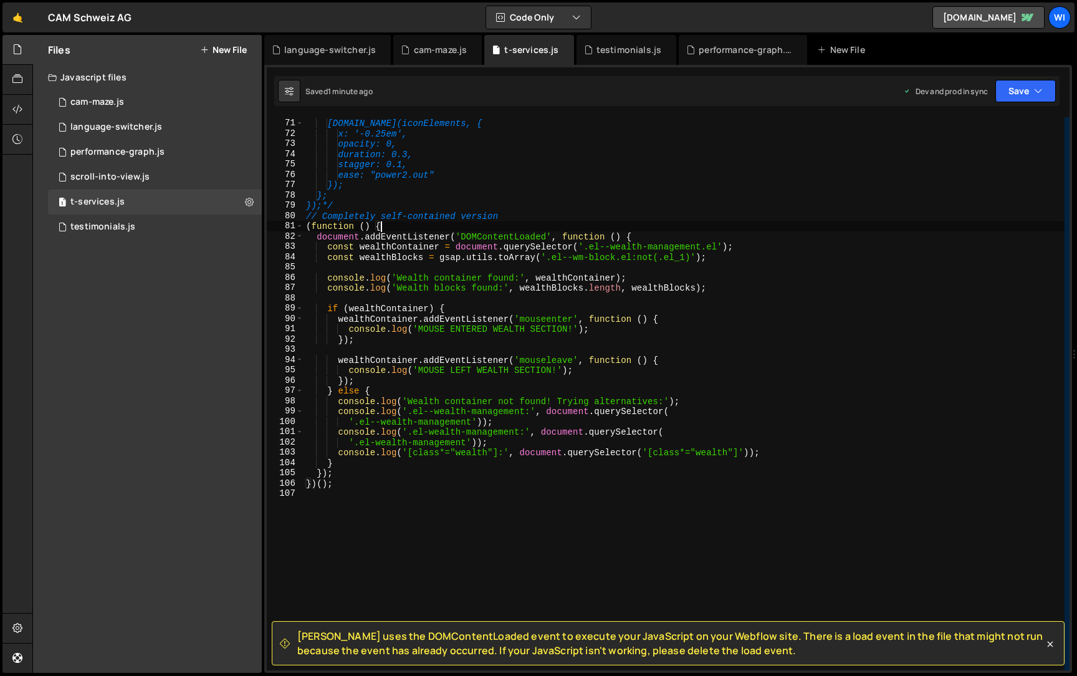
click at [515, 222] on div "[DOMAIN_NAME](iconElements, { x: '-0.25em', opacity: 0, duration: 0.3, stagger:…" at bounding box center [684, 395] width 761 height 574
type textarea "(function () {"
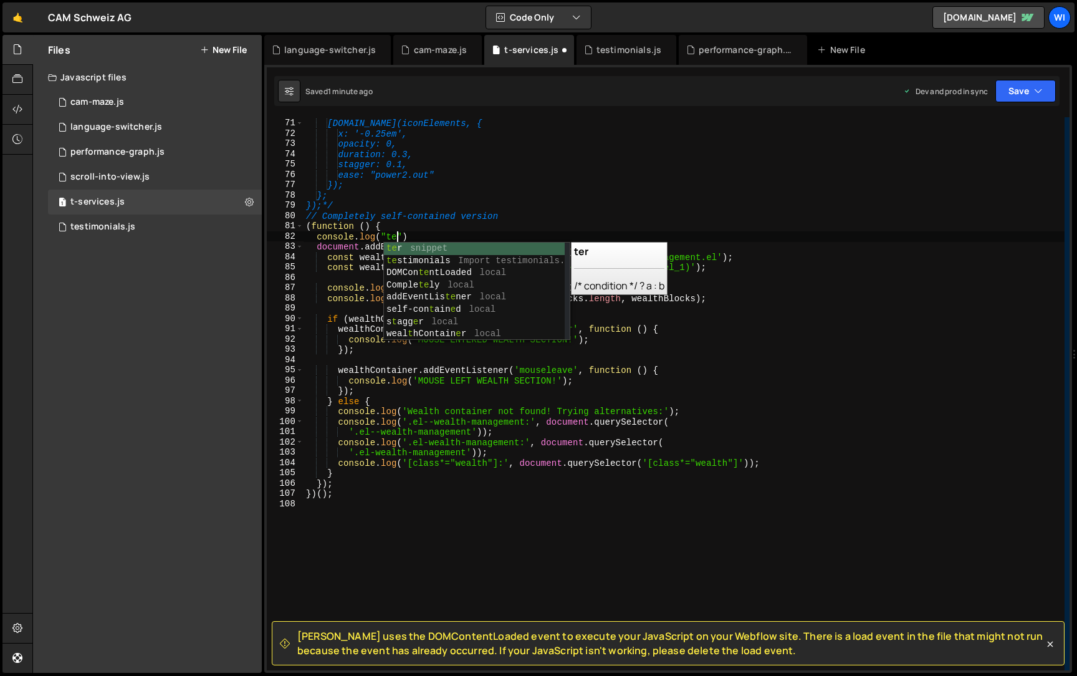
scroll to position [0, 6]
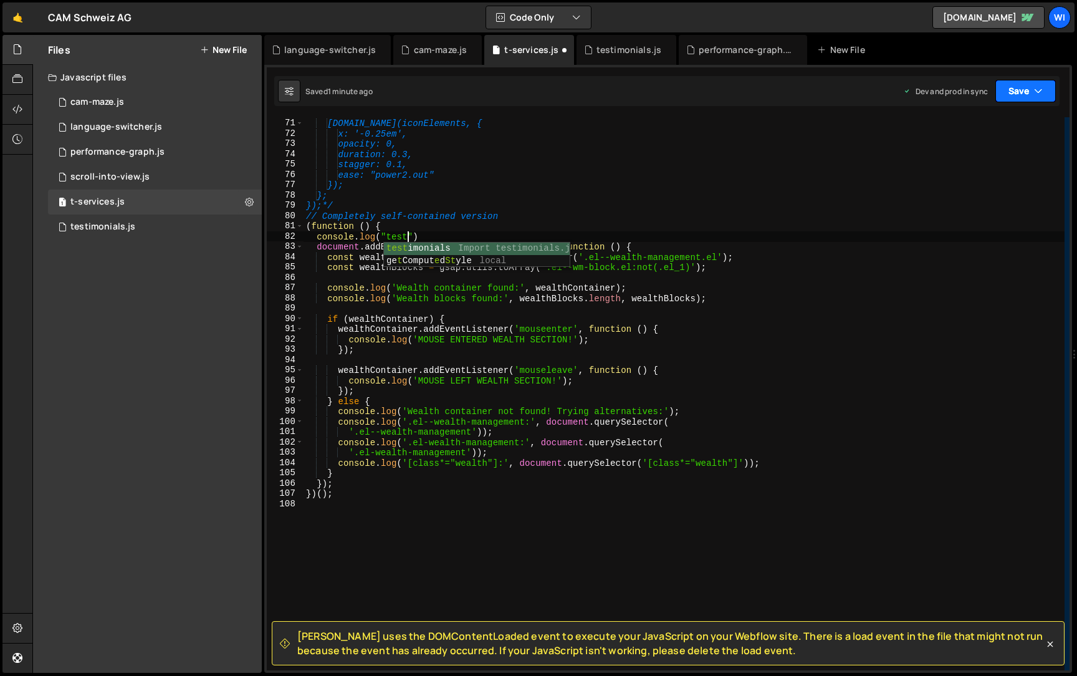
click at [1026, 92] on button "Save" at bounding box center [1026, 91] width 60 height 22
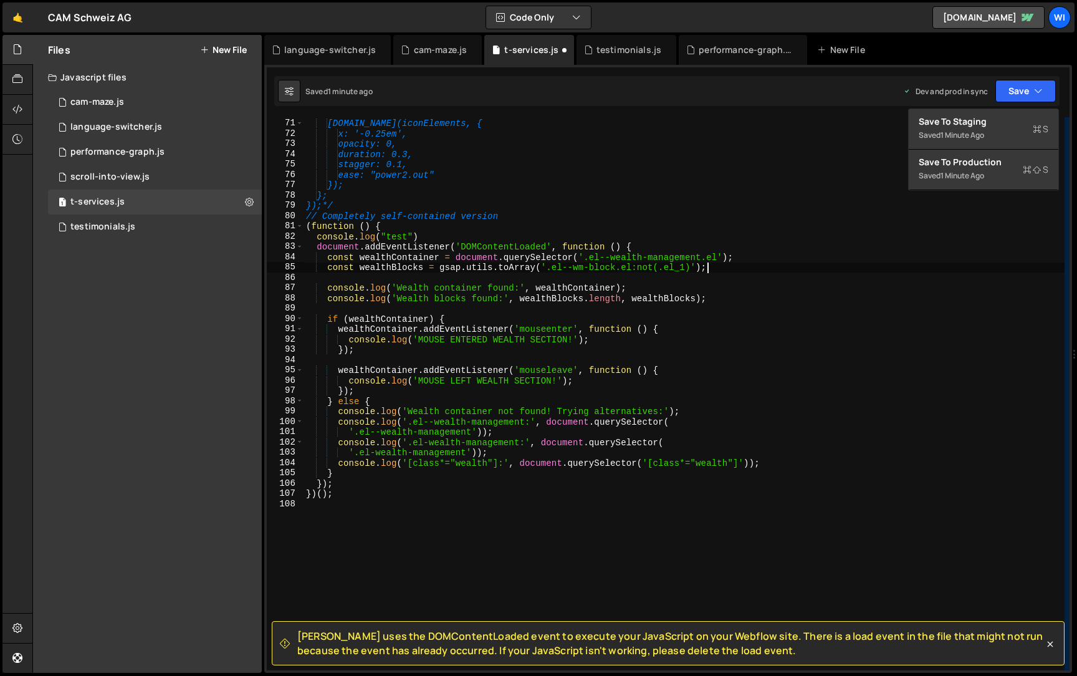
click at [758, 268] on div "[DOMAIN_NAME](iconElements, { x: '-0.25em', opacity: 0, duration: 0.3, stagger:…" at bounding box center [684, 395] width 761 height 574
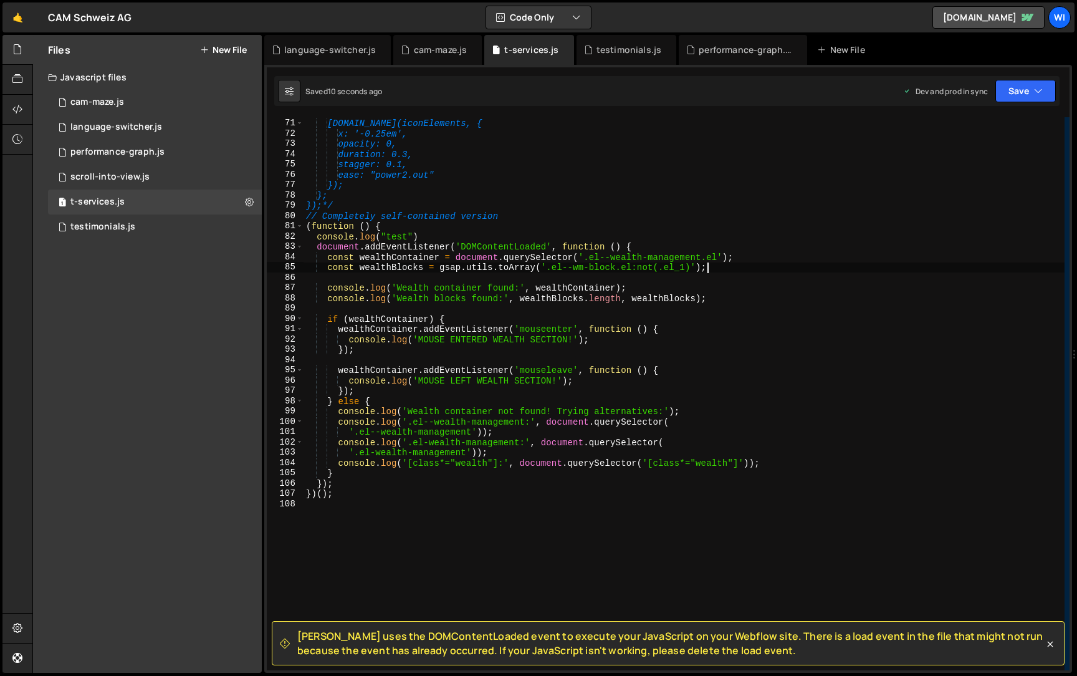
click at [736, 254] on div "[DOMAIN_NAME](iconElements, { x: '-0.25em', opacity: 0, duration: 0.3, stagger:…" at bounding box center [684, 395] width 761 height 574
click at [650, 252] on div "[DOMAIN_NAME](iconElements, { x: '-0.25em', opacity: 0, duration: 0.3, stagger:…" at bounding box center [684, 395] width 761 height 574
click at [653, 241] on div "[DOMAIN_NAME](iconElements, { x: '-0.25em', opacity: 0, duration: 0.3, stagger:…" at bounding box center [684, 395] width 761 height 574
click at [653, 247] on div "[DOMAIN_NAME](iconElements, { x: '-0.25em', opacity: 0, duration: 0.3, stagger:…" at bounding box center [684, 395] width 761 height 574
type textarea "document.addEventListener('DOMContentLoaded', function () {"
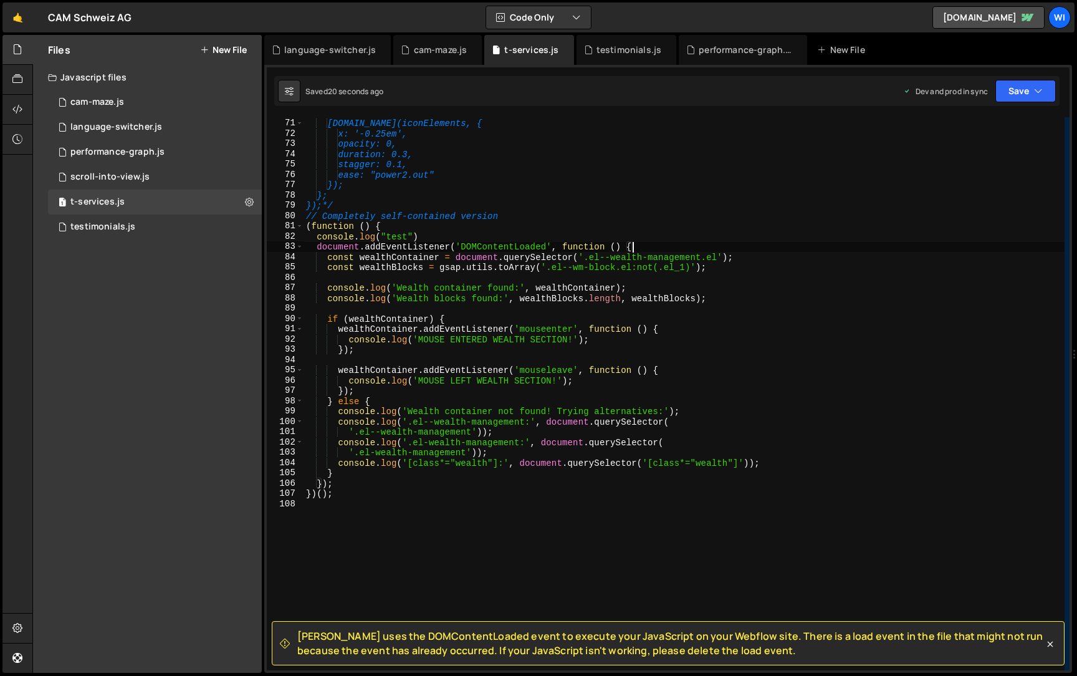
scroll to position [0, 0]
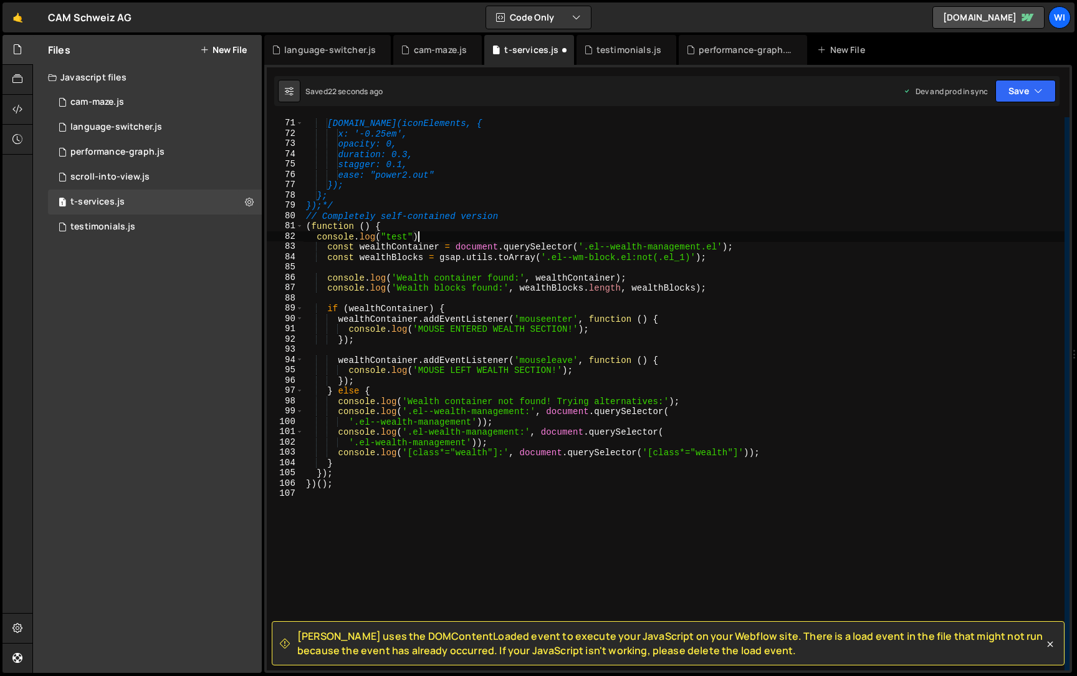
click at [377, 483] on div "[DOMAIN_NAME](iconElements, { x: '-0.25em', opacity: 0, duration: 0.3, stagger:…" at bounding box center [684, 395] width 761 height 574
type textarea "})();"
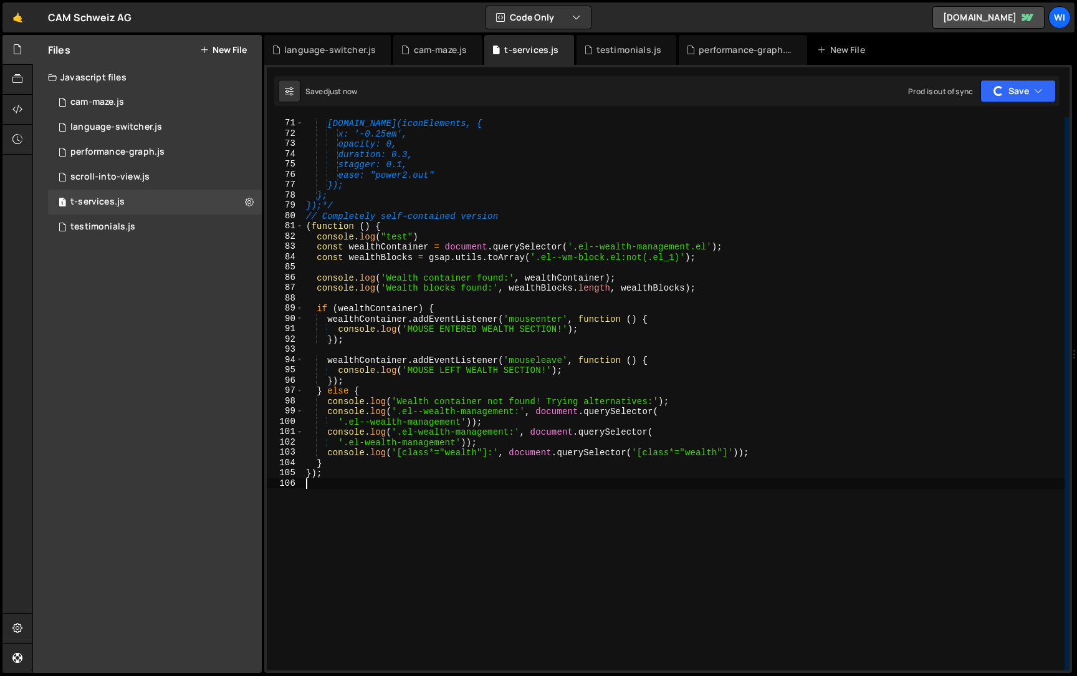
click at [478, 219] on div "[DOMAIN_NAME](iconElements, { x: '-0.25em', opacity: 0, duration: 0.3, stagger:…" at bounding box center [684, 395] width 761 height 574
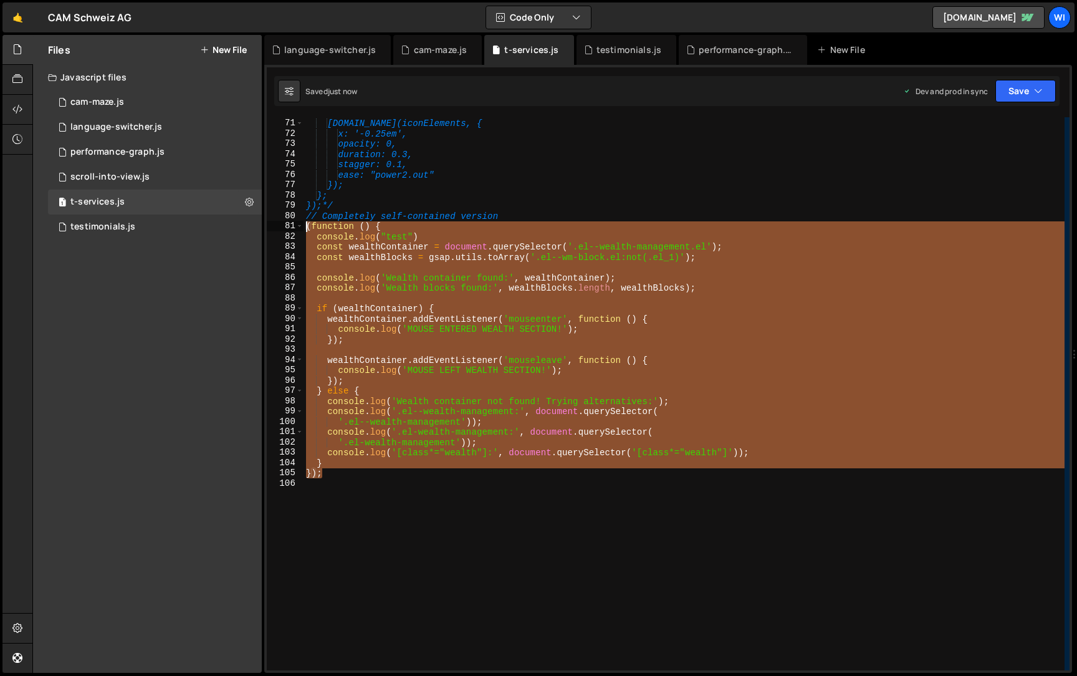
drag, startPoint x: 383, startPoint y: 469, endPoint x: 289, endPoint y: 226, distance: 260.1
click at [289, 226] on div "// Completely self-contained version 70 71 72 73 74 75 76 77 78 79 80 81 82 83 …" at bounding box center [668, 393] width 803 height 553
click at [415, 226] on div "[DOMAIN_NAME](iconElements, { x: '-0.25em', opacity: 0, duration: 0.3, stagger:…" at bounding box center [684, 393] width 761 height 553
type textarea "(function () {"
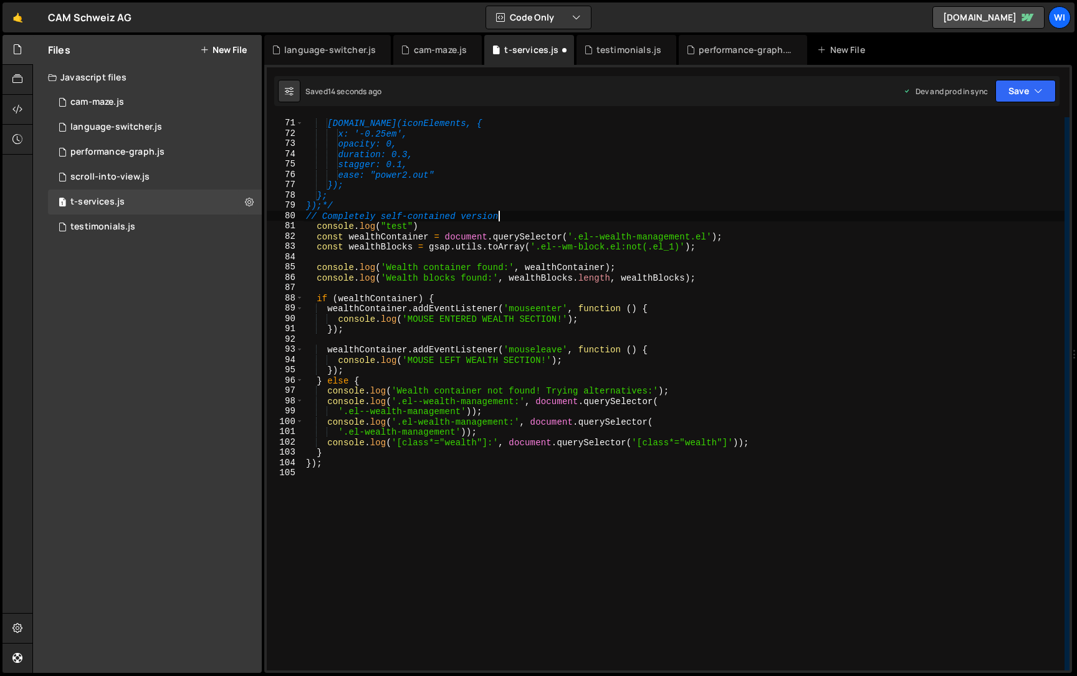
click at [342, 464] on div "[DOMAIN_NAME](iconElements, { x: '-0.25em', opacity: 0, duration: 0.3, stagger:…" at bounding box center [684, 395] width 761 height 574
type textarea "});"
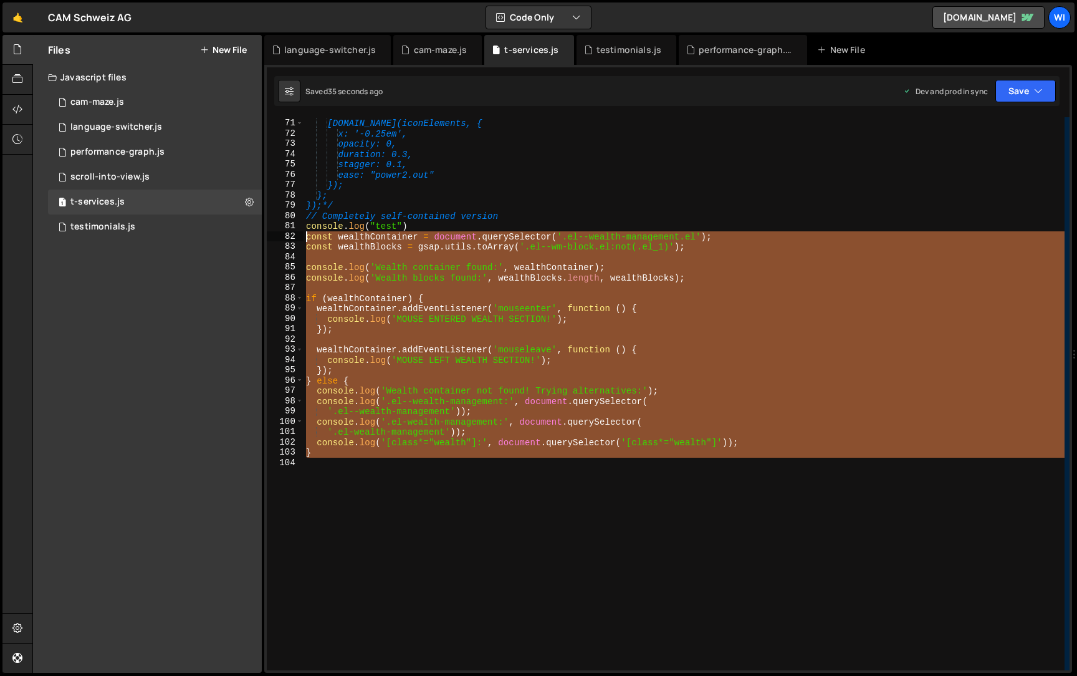
drag, startPoint x: 388, startPoint y: 466, endPoint x: 293, endPoint y: 238, distance: 246.7
click at [293, 238] on div "} 70 71 72 73 74 75 76 77 78 79 80 81 82 83 84 85 86 87 88 89 90 91 92 93 94 95…" at bounding box center [668, 393] width 803 height 553
type textarea "const wealthContainer = document.querySelector('.el--wealth-management.el'); co…"
paste textarea
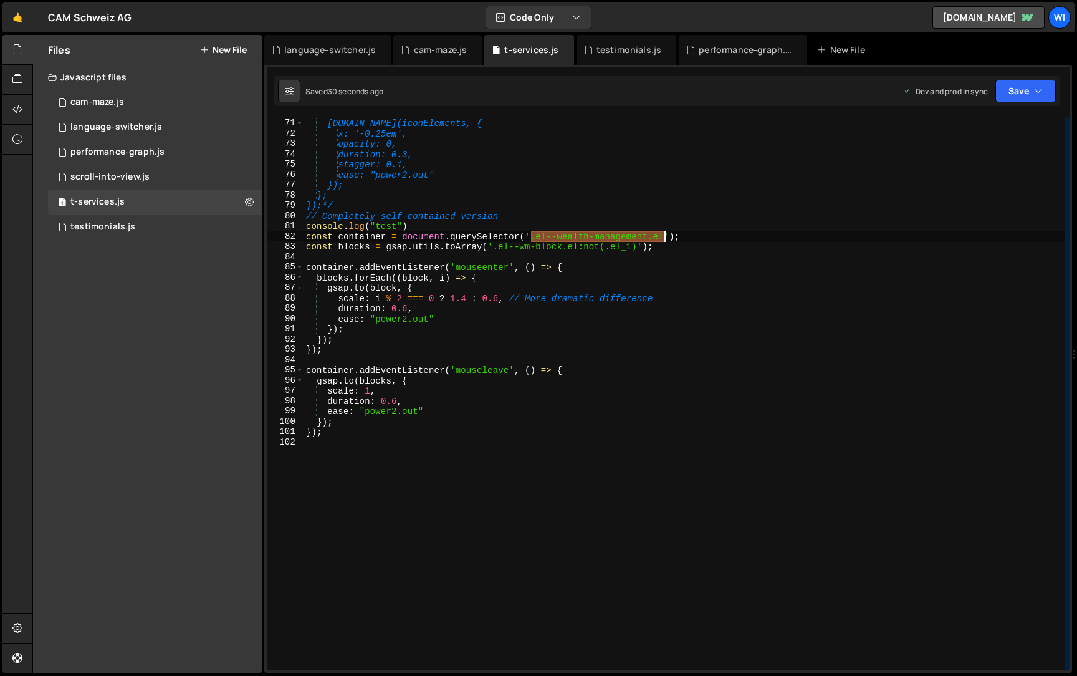
drag, startPoint x: 532, startPoint y: 238, endPoint x: 663, endPoint y: 238, distance: 131.5
click at [663, 238] on div "[DOMAIN_NAME](iconElements, { x: '-0.25em', opacity: 0, duration: 0.3, stagger:…" at bounding box center [684, 395] width 761 height 574
click at [411, 233] on div "[DOMAIN_NAME](iconElements, { x: '-0.25em', opacity: 0, duration: 0.3, stagger:…" at bounding box center [684, 395] width 761 height 574
drag, startPoint x: 420, startPoint y: 226, endPoint x: 228, endPoint y: 223, distance: 192.0
click at [228, 223] on div "Files New File Javascript files 1 cam-maze.js 0 1 language-switcher.js 0 2 perf…" at bounding box center [554, 354] width 1045 height 638
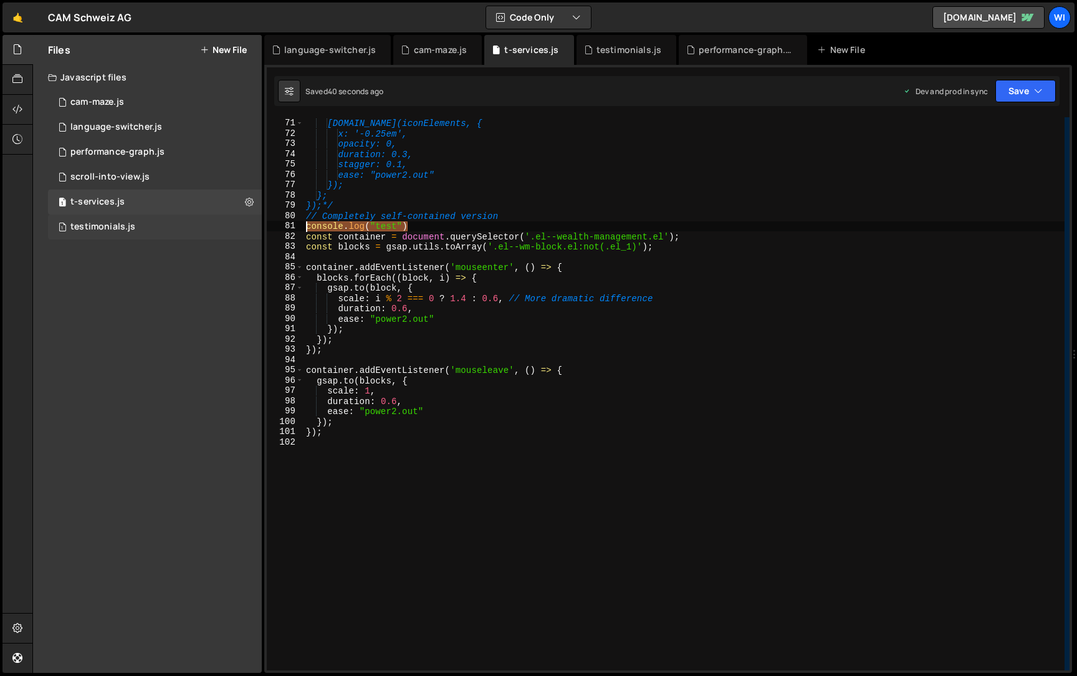
type textarea "console.log("test")"
click at [451, 459] on div "[DOMAIN_NAME](iconElements, { x: '-0.25em', opacity: 0, duration: 0.3, stagger:…" at bounding box center [684, 395] width 761 height 574
click at [300, 229] on div "81" at bounding box center [285, 226] width 37 height 11
click at [305, 227] on div "[DOMAIN_NAME](iconElements, { x: '-0.25em', opacity: 0, duration: 0.3, stagger:…" at bounding box center [684, 395] width 761 height 574
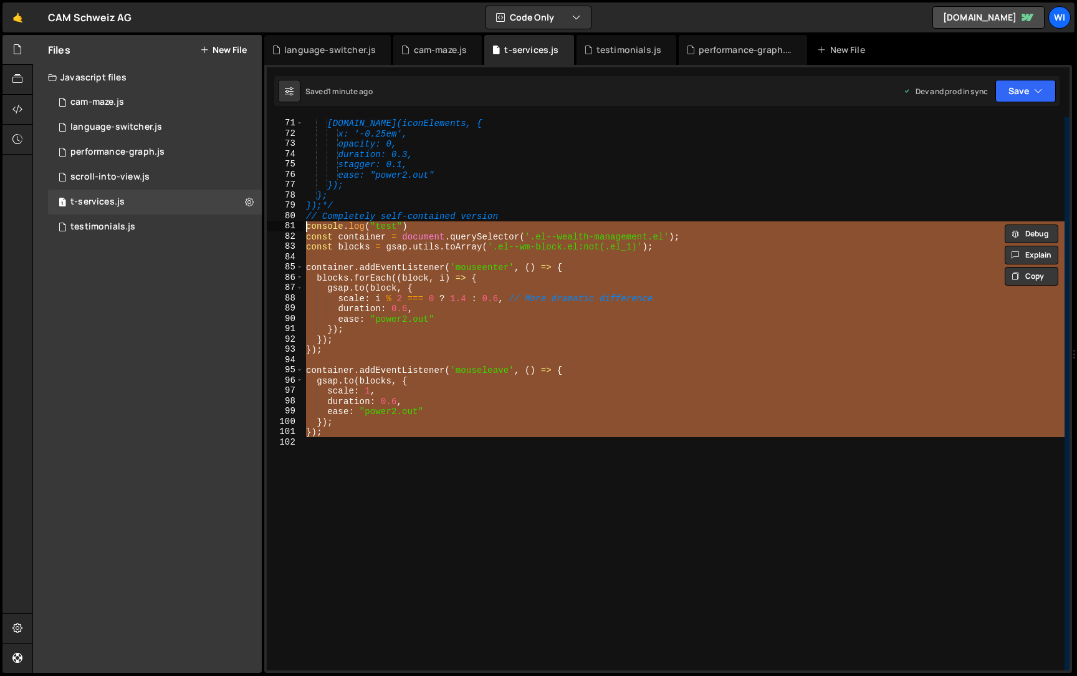
paste textarea "}"
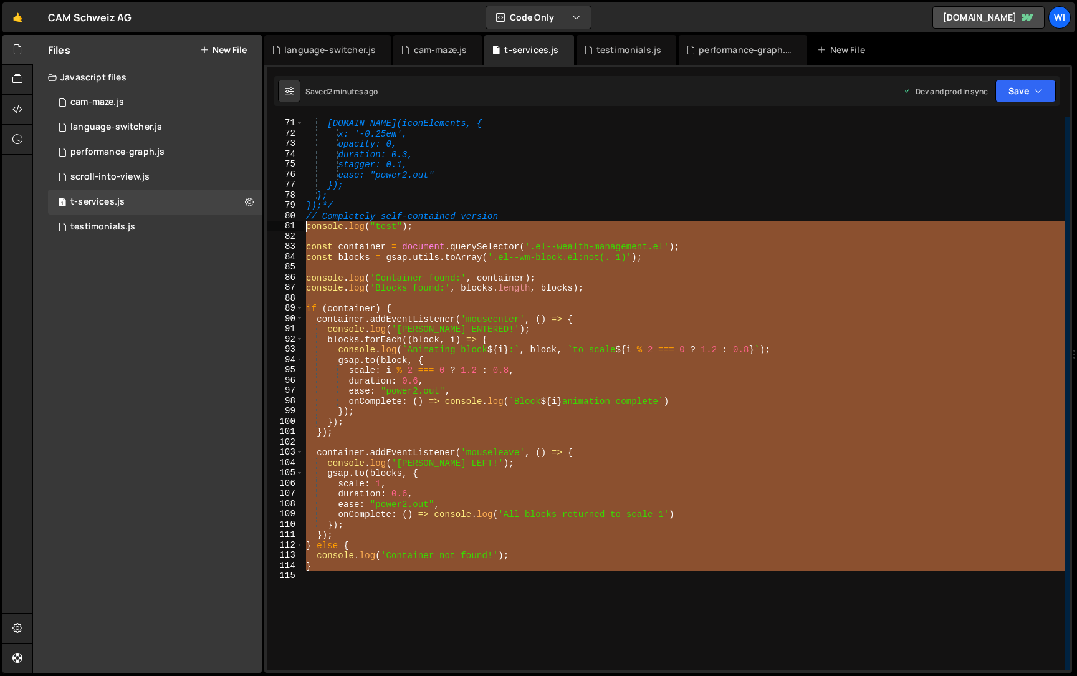
drag, startPoint x: 340, startPoint y: 619, endPoint x: 301, endPoint y: 230, distance: 390.9
click at [301, 230] on div "} 70 71 72 73 74 75 76 77 78 79 80 81 82 83 84 85 86 87 88 89 90 91 92 93 94 95…" at bounding box center [668, 393] width 803 height 553
paste textarea "}"
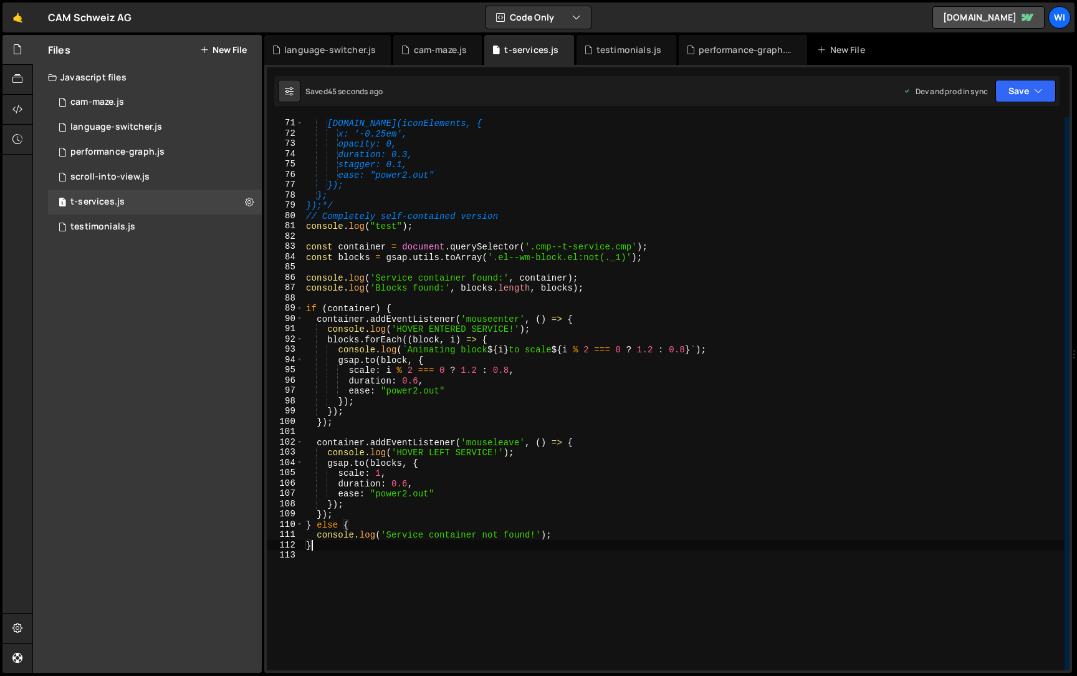
click at [547, 249] on div "[DOMAIN_NAME](iconElements, { x: '-0.25em', opacity: 0, duration: 0.3, stagger:…" at bounding box center [684, 395] width 761 height 574
click at [617, 246] on div "[DOMAIN_NAME](iconElements, { x: '-0.25em', opacity: 0, duration: 0.3, stagger:…" at bounding box center [684, 395] width 761 height 574
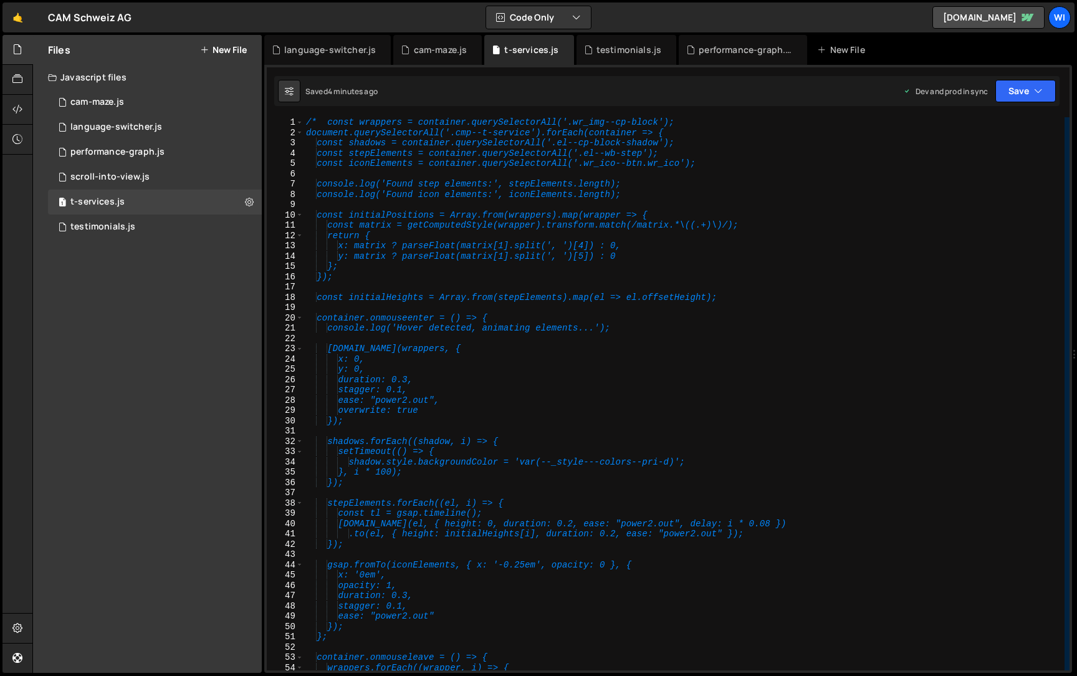
click at [331, 123] on div "/* const wrappers = container.querySelectorAll('.wr_img--cp-block'); document.q…" at bounding box center [684, 404] width 761 height 574
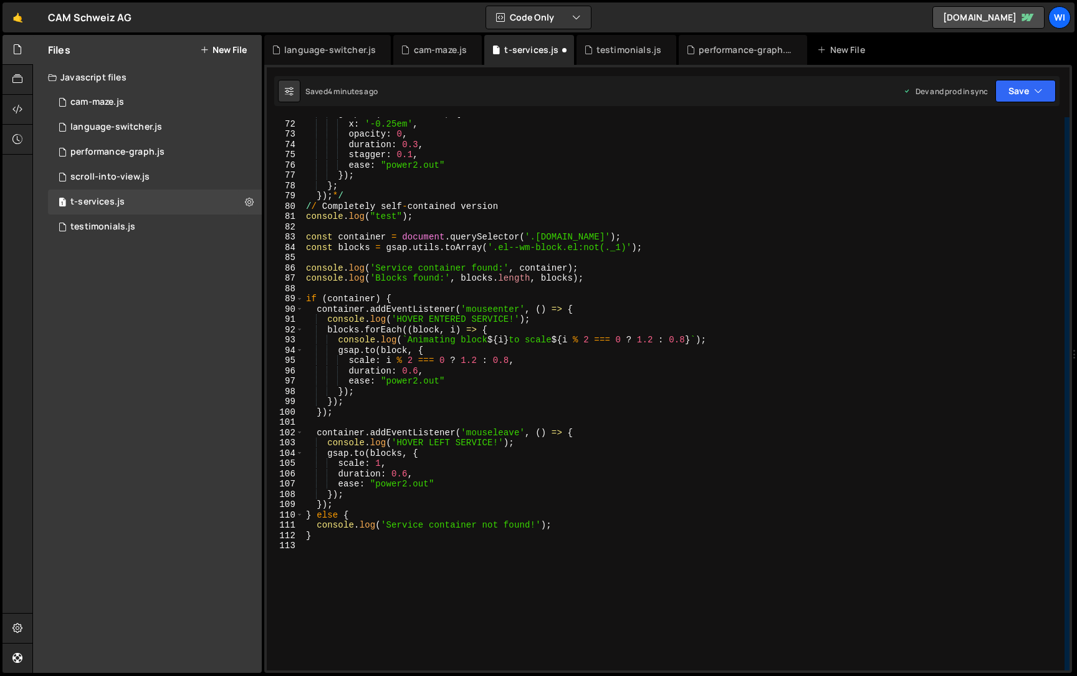
scroll to position [666, 0]
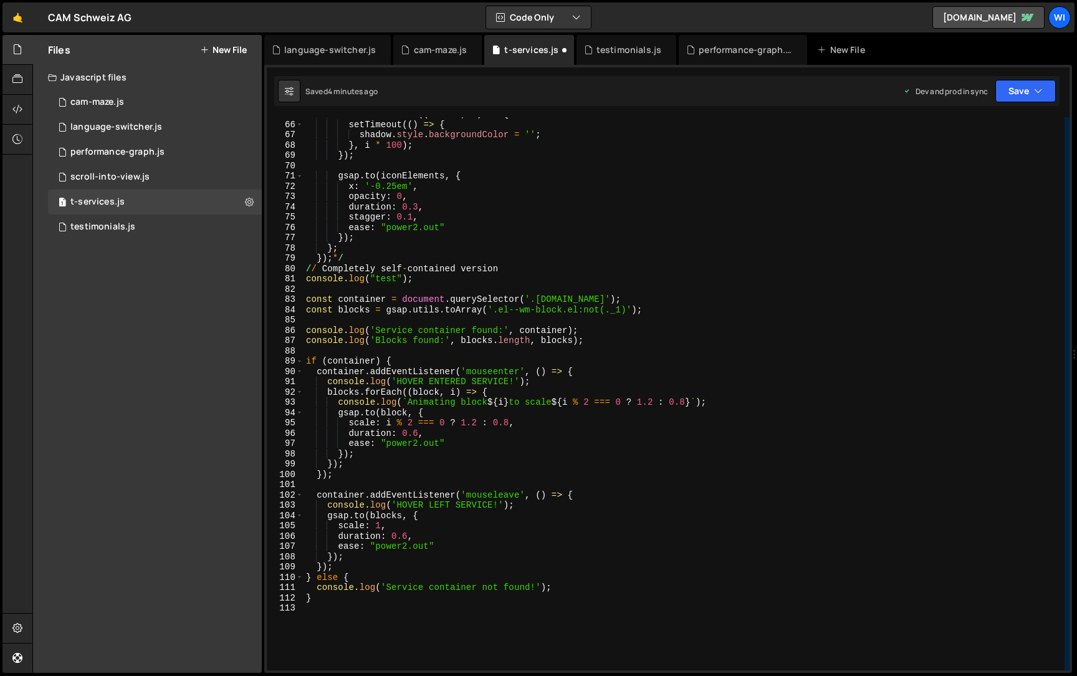
click at [423, 277] on div "shadows . forEach (( shadow , i ) => { setTimeout (( ) => { shadow . style . ba…" at bounding box center [684, 396] width 761 height 574
click at [356, 249] on div "shadows . forEach (( shadow , i ) => { setTimeout (( ) => { shadow . style . ba…" at bounding box center [684, 396] width 761 height 574
click at [356, 256] on div "shadows . forEach (( shadow , i ) => { setTimeout (( ) => { shadow . style . ba…" at bounding box center [684, 396] width 761 height 574
click at [527, 258] on div "shadows . forEach (( shadow , i ) => { setTimeout (( ) => { shadow . style . ba…" at bounding box center [684, 396] width 761 height 574
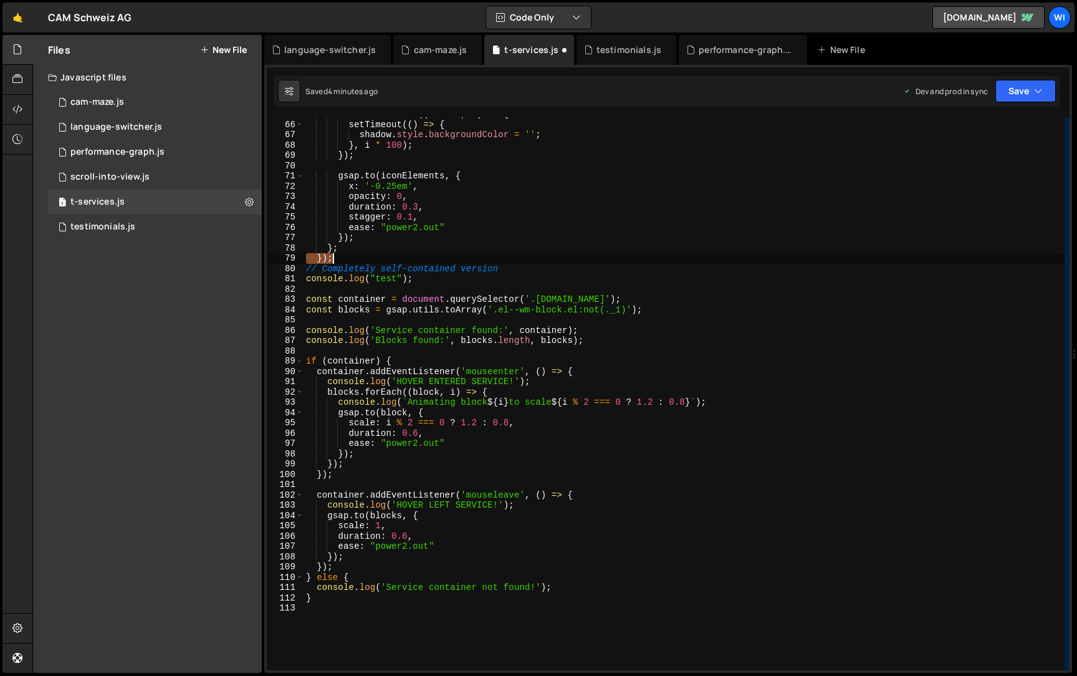
click at [527, 258] on div "shadows . forEach (( shadow , i ) => { setTimeout (( ) => { shadow . style . ba…" at bounding box center [684, 396] width 761 height 574
click at [526, 272] on div "shadows . forEach (( shadow , i ) => { setTimeout (( ) => { shadow . style . ba…" at bounding box center [684, 396] width 761 height 574
type textarea "// Completely self-contained version"
type textarea "}"
